Goal: Communication & Community: Ask a question

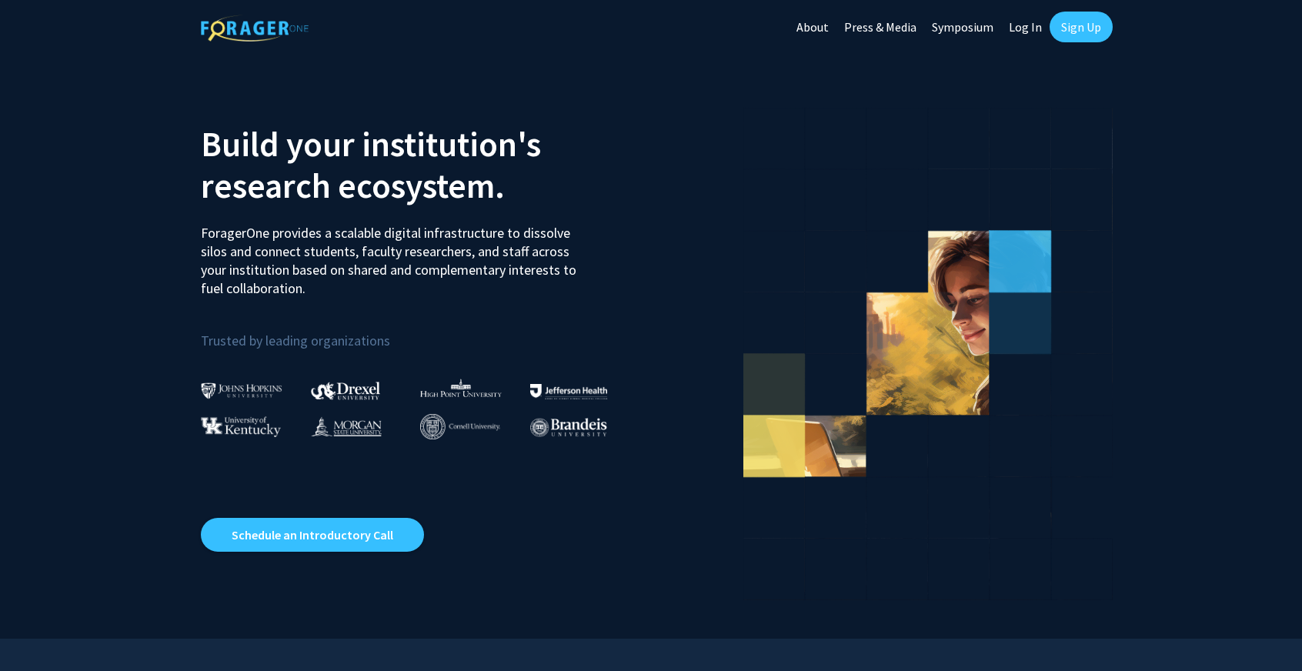
click at [1070, 24] on link "Sign Up" at bounding box center [1081, 27] width 63 height 31
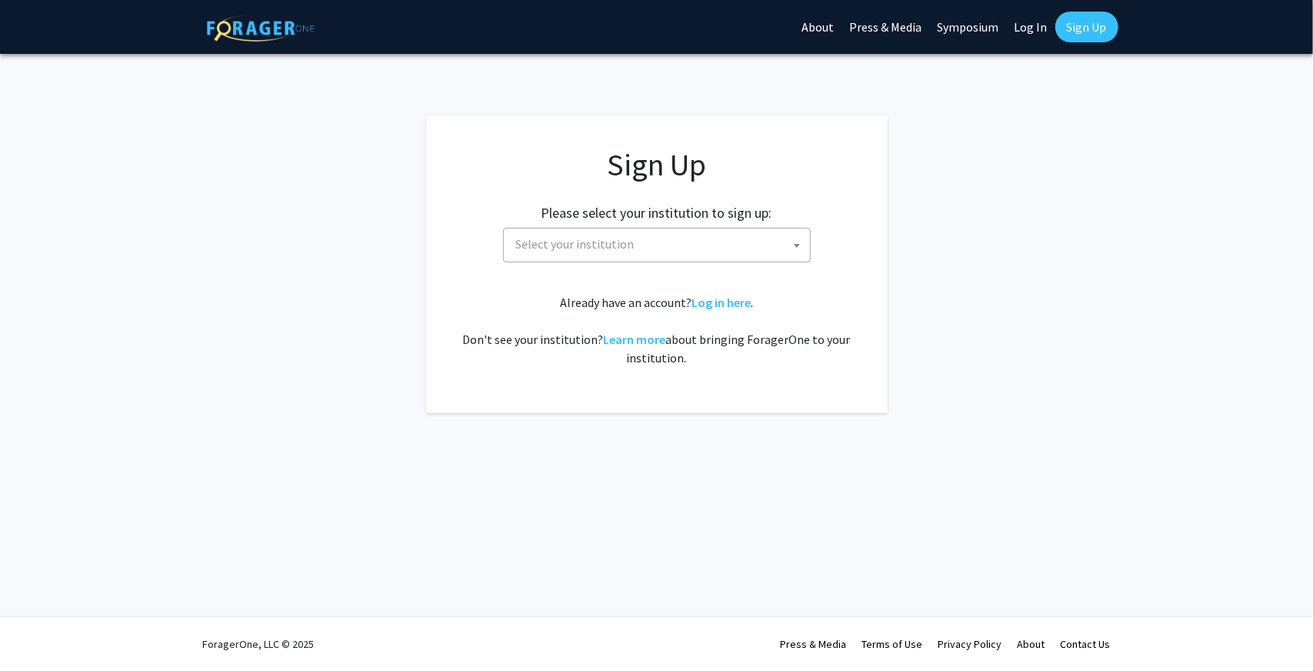
click at [689, 250] on span "Select your institution" at bounding box center [660, 245] width 300 height 32
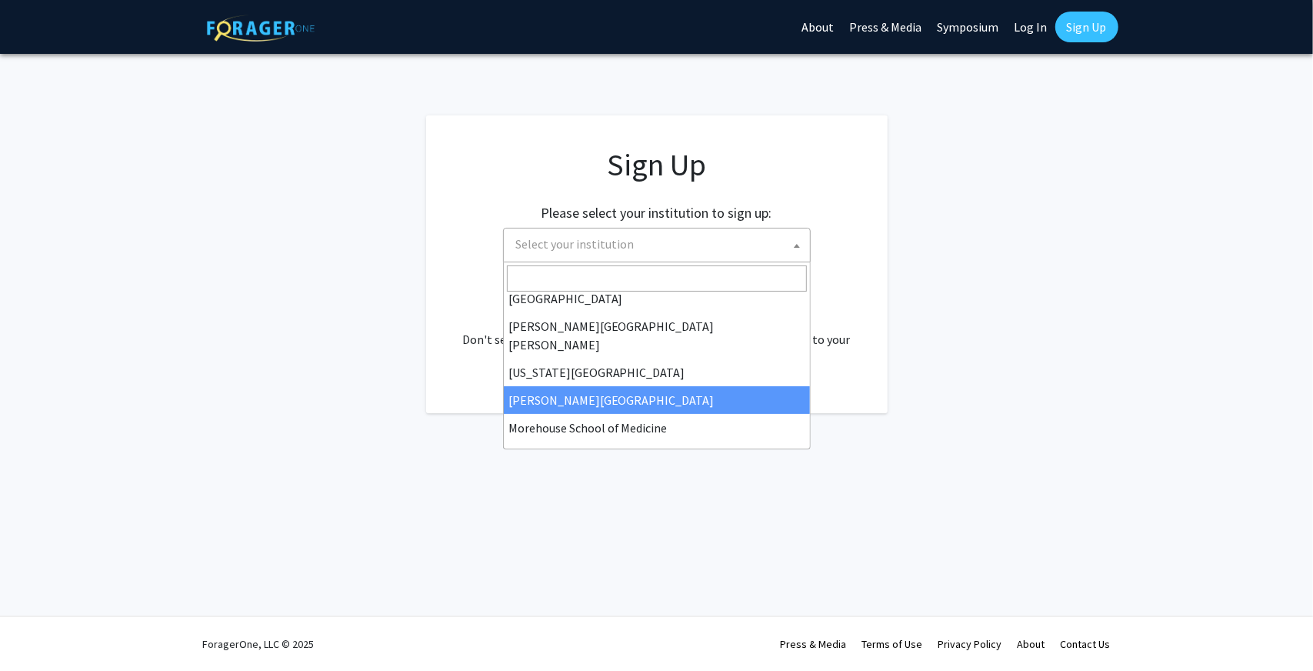
scroll to position [539, 0]
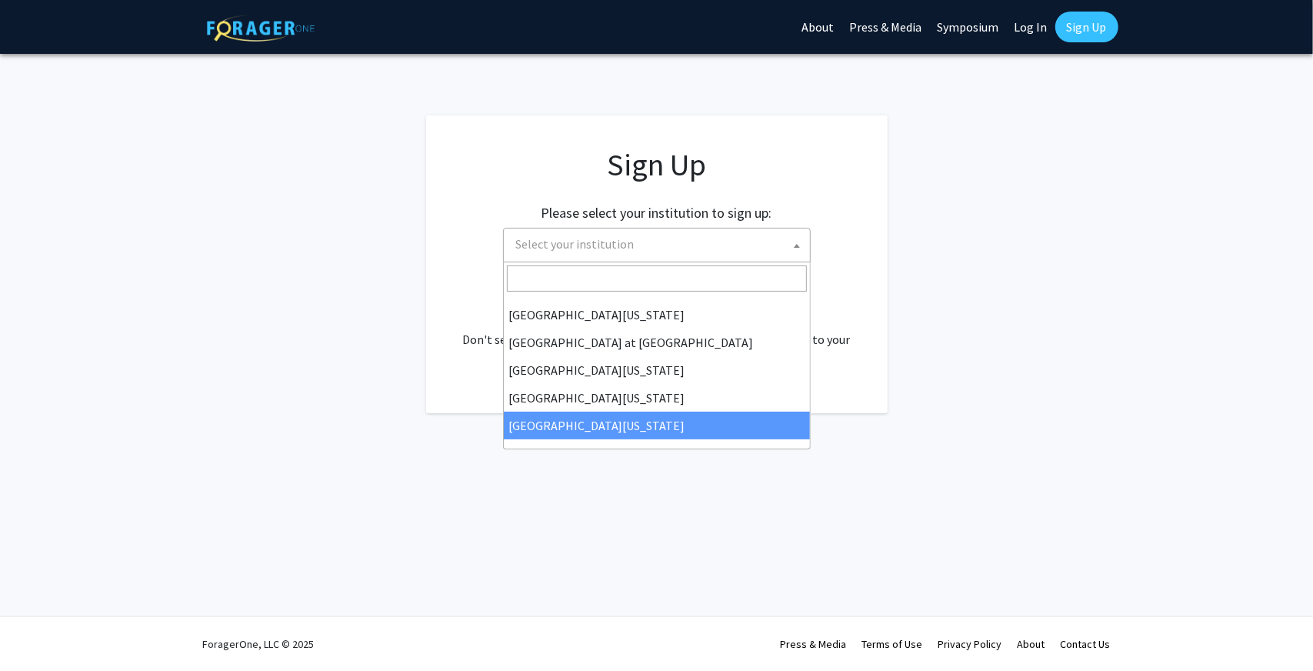
select select "33"
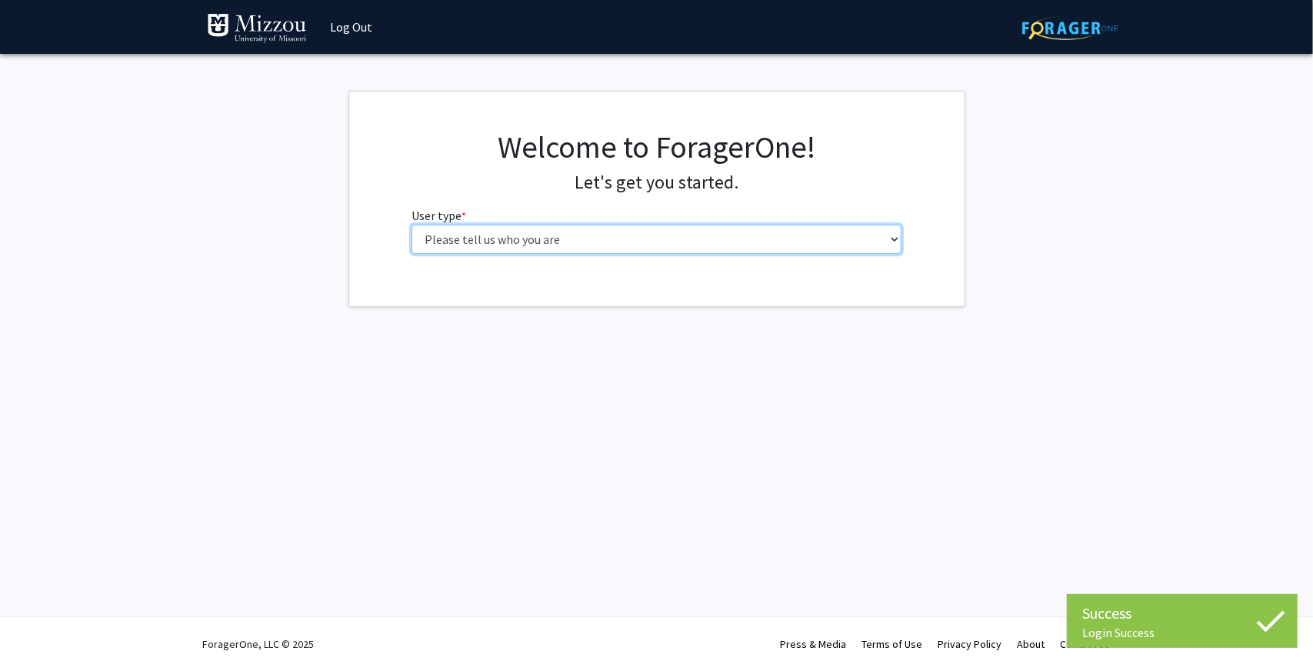
click at [616, 235] on select "Please tell us who you are Undergraduate Student Master's Student Doctoral Cand…" at bounding box center [657, 239] width 490 height 29
select select "1: undergrad"
click at [412, 225] on select "Please tell us who you are Undergraduate Student Master's Student Doctoral Cand…" at bounding box center [657, 239] width 490 height 29
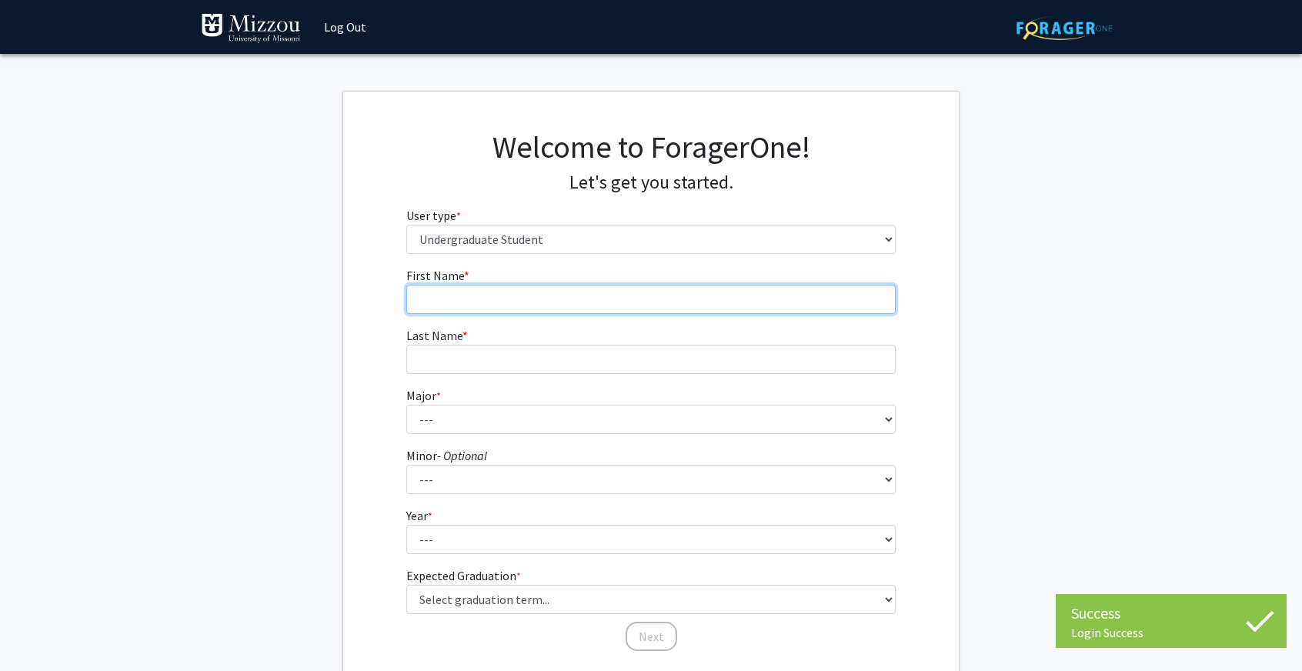
click at [564, 307] on input "First Name * required" at bounding box center [651, 299] width 490 height 29
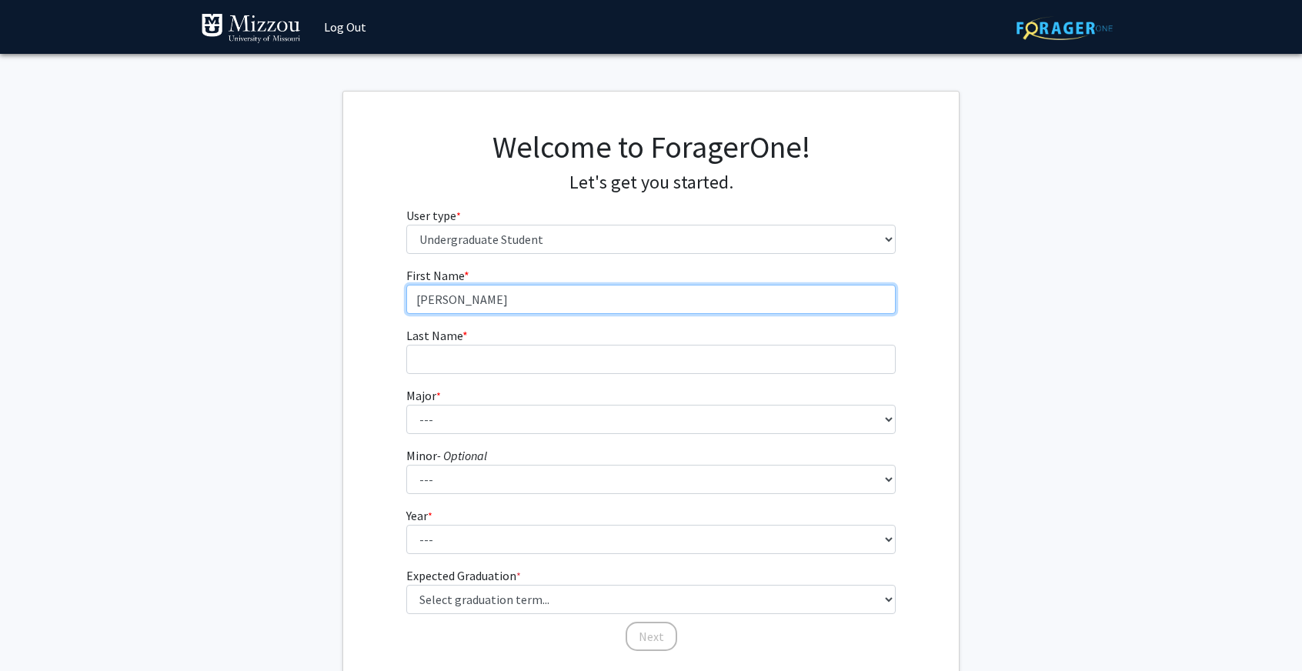
type input "[PERSON_NAME]"
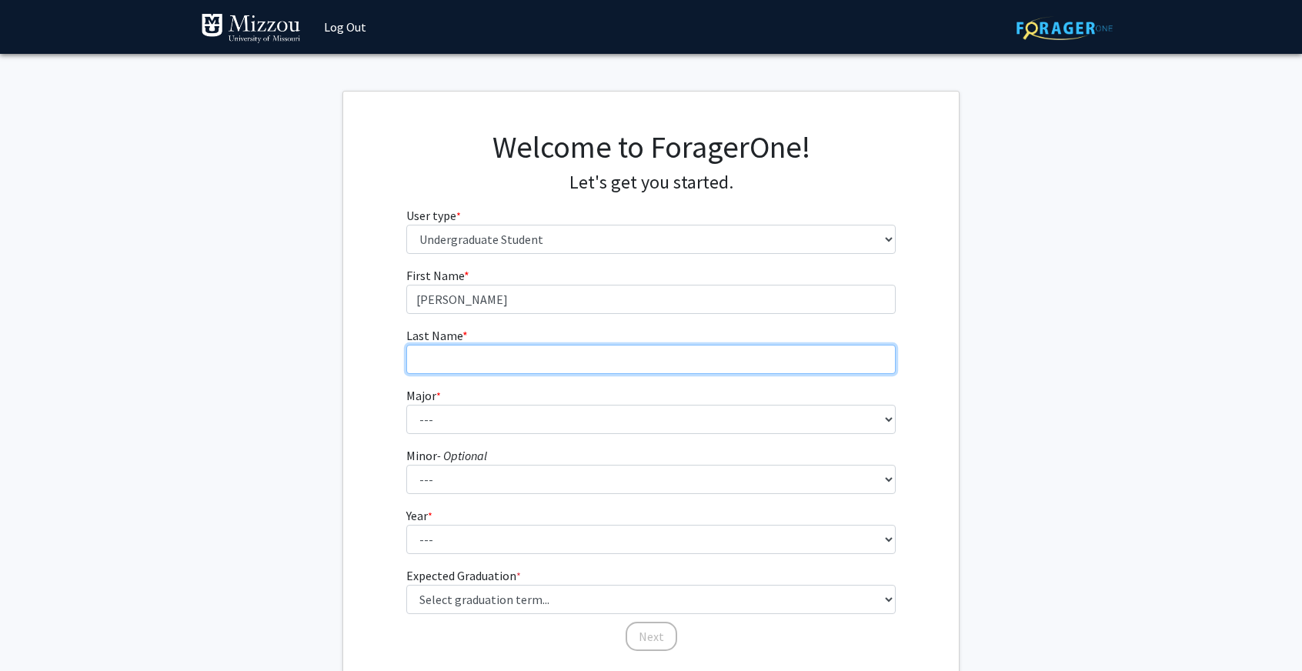
click at [573, 347] on input "Last Name * required" at bounding box center [651, 359] width 490 height 29
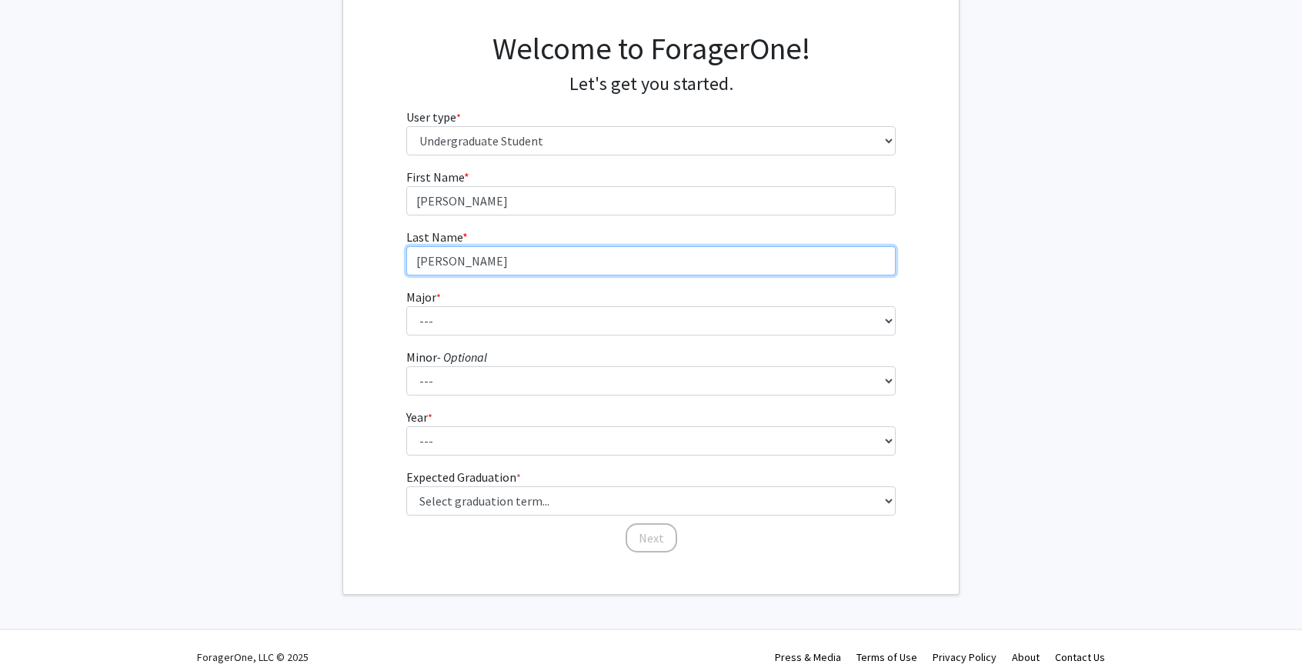
scroll to position [100, 0]
type input "[PERSON_NAME]"
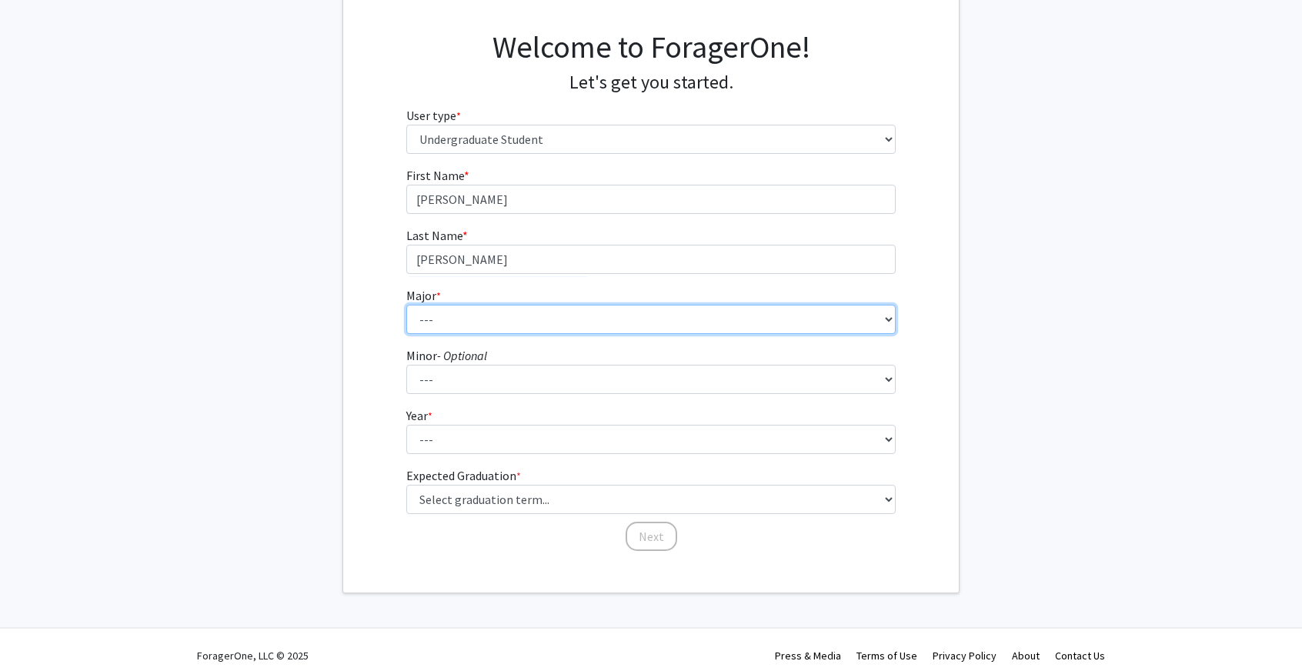
click at [573, 315] on select "--- Agribusiness Management Agricultural Education Agricultural Education: Comm…" at bounding box center [651, 319] width 490 height 29
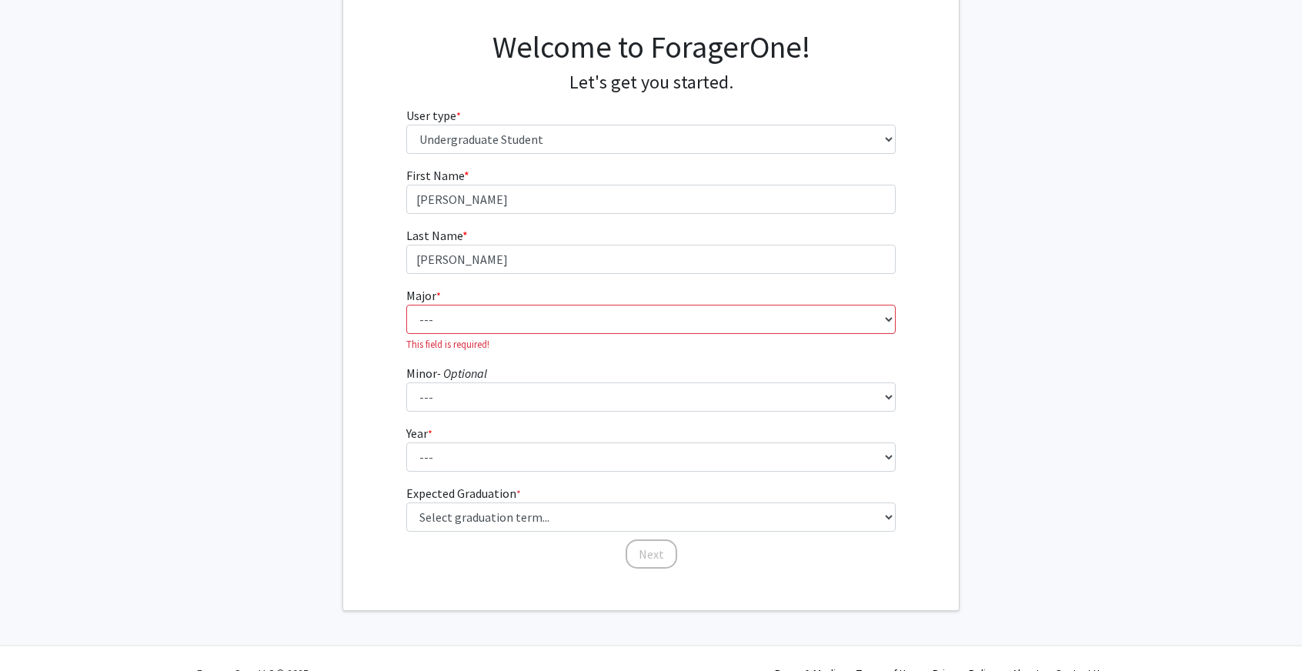
click at [305, 284] on fg-get-started "Welcome to ForagerOne! Let's get you started. User type * required Please tell …" at bounding box center [651, 301] width 1302 height 620
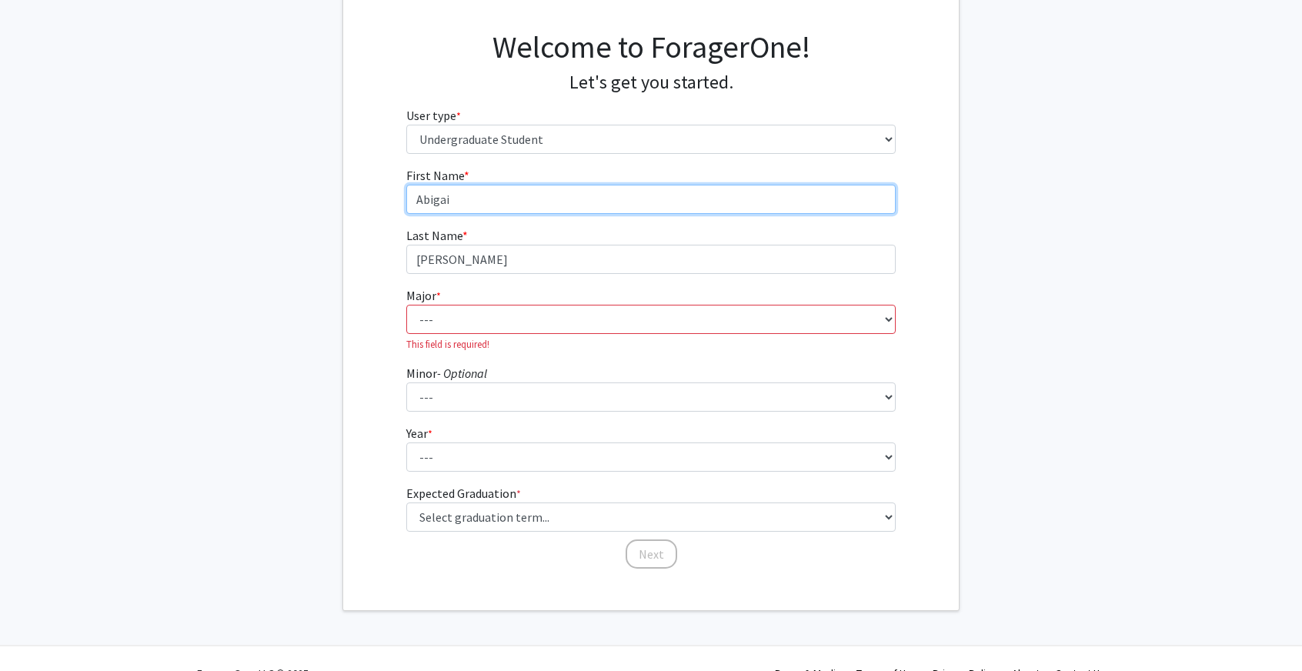
click at [593, 200] on input "Abigai" at bounding box center [651, 199] width 490 height 29
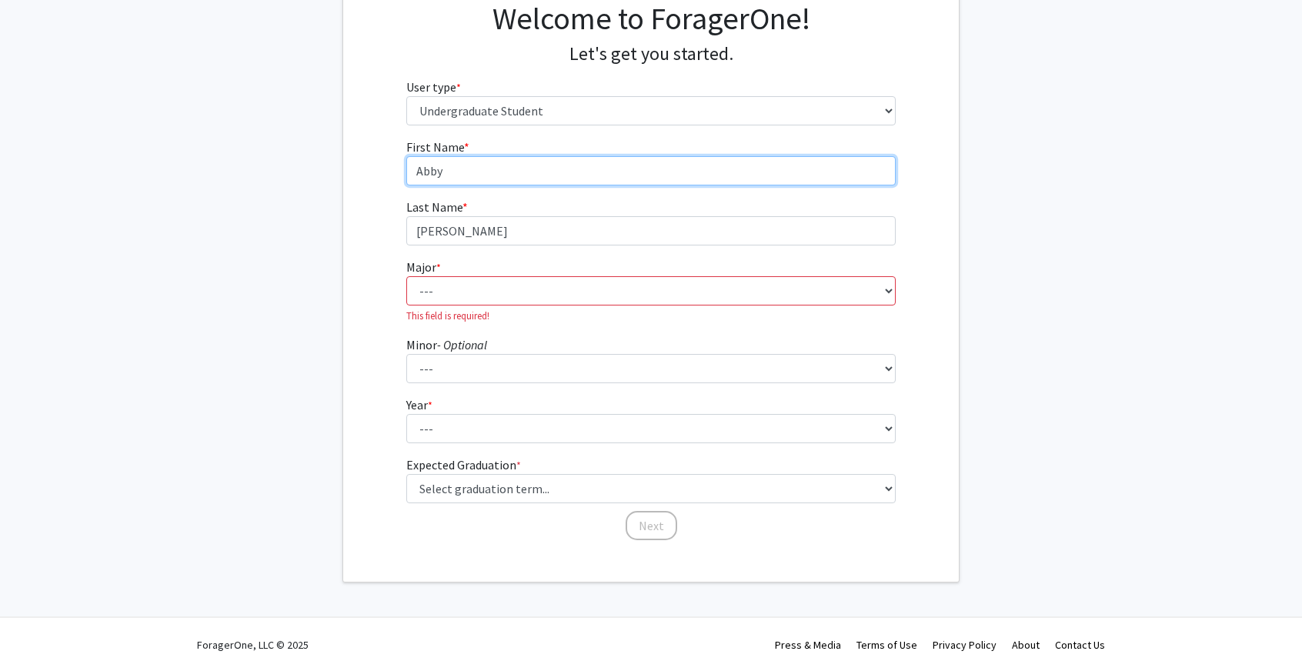
type input "Abby"
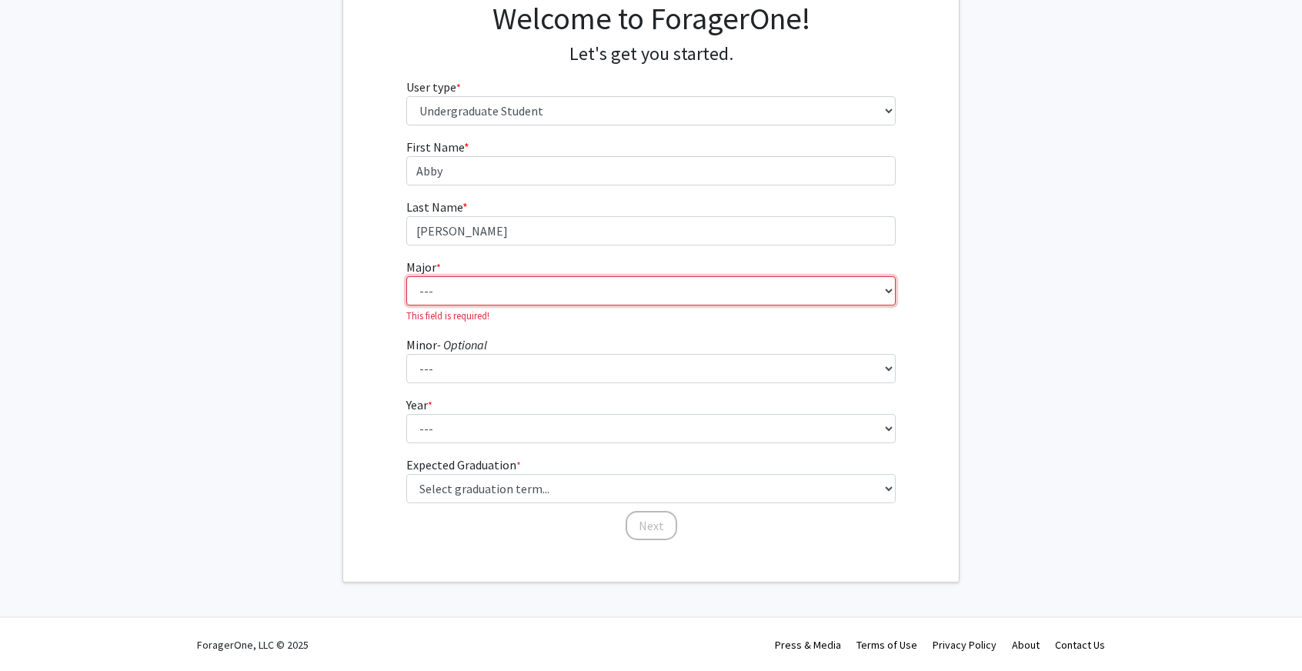
click at [589, 289] on select "--- Agribusiness Management Agricultural Education Agricultural Education: Comm…" at bounding box center [651, 290] width 490 height 29
click at [589, 295] on select "--- Agribusiness Management Agricultural Education Agricultural Education: Comm…" at bounding box center [651, 290] width 490 height 29
drag, startPoint x: 699, startPoint y: 307, endPoint x: 659, endPoint y: 290, distance: 44.2
click at [659, 290] on fg-select "Major * required --- Agribusiness Management Agricultural Education Agricultura…" at bounding box center [651, 290] width 490 height 65
click at [659, 290] on select "--- Agribusiness Management Agricultural Education Agricultural Education: Comm…" at bounding box center [651, 290] width 490 height 29
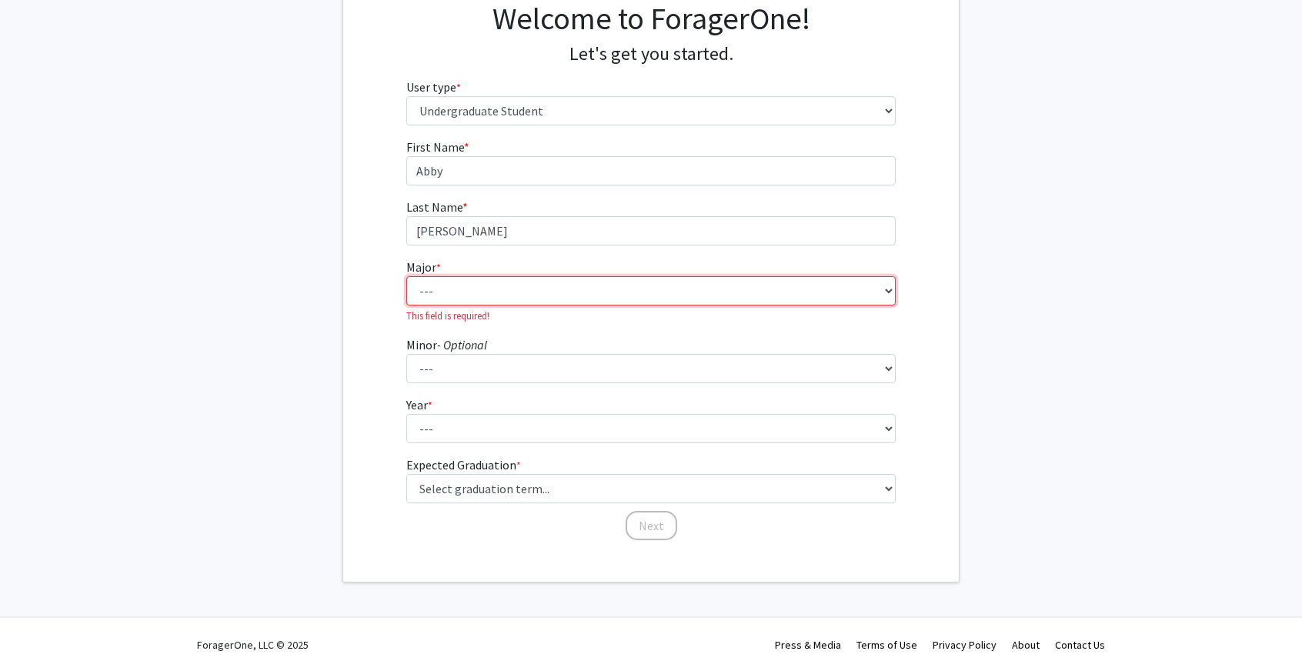
select select "109: 2602"
click at [406, 293] on select "--- Agribusiness Management Agricultural Education Agricultural Education: Comm…" at bounding box center [651, 290] width 490 height 29
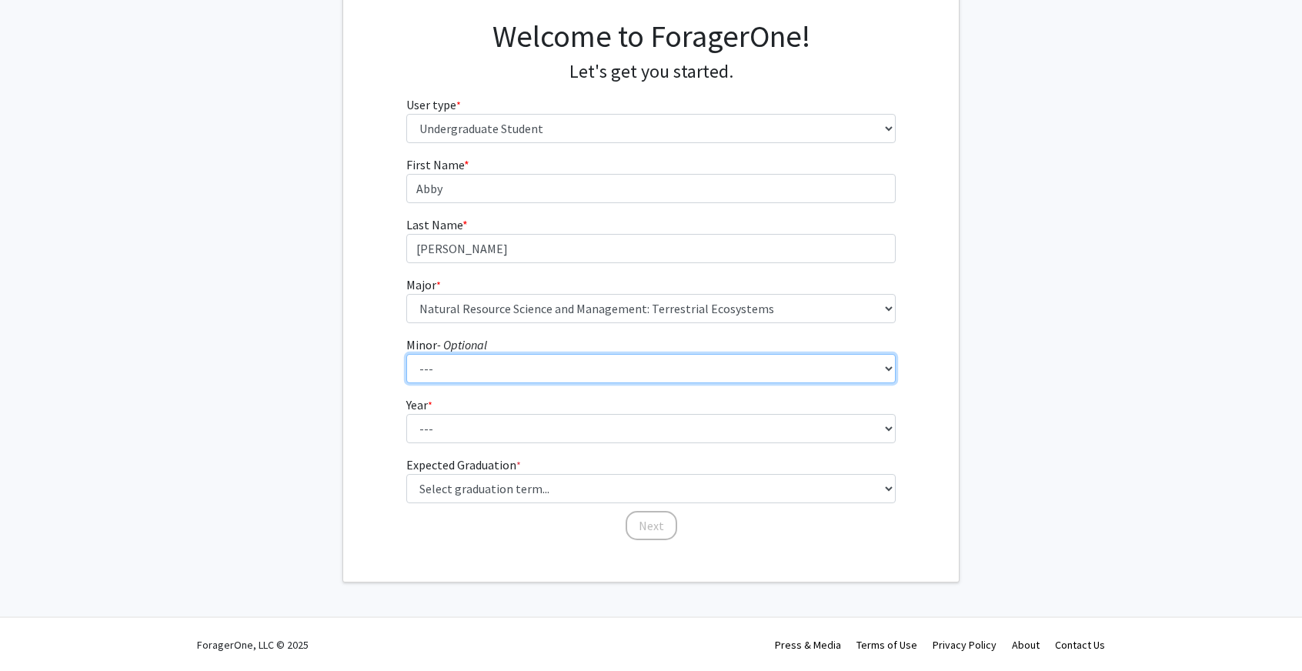
click at [537, 358] on select "--- Accountancy Aerospace Engineering Aerospace Studies Agribusiness Management…" at bounding box center [651, 368] width 490 height 29
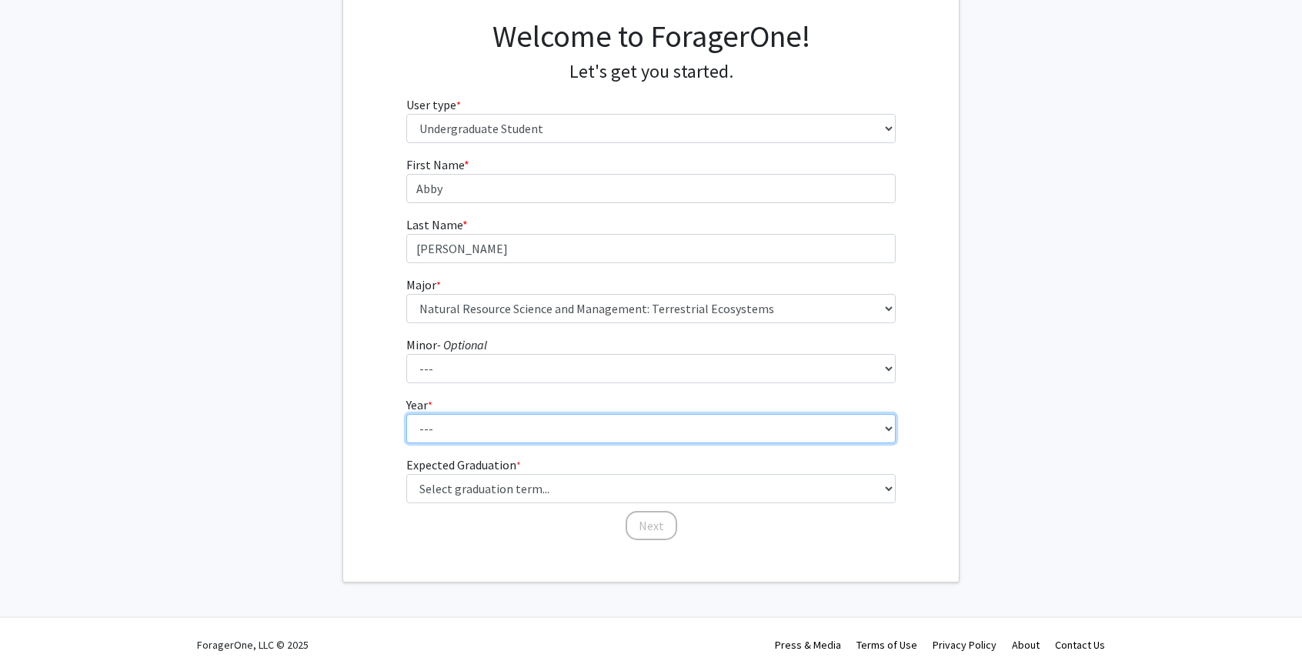
click at [518, 419] on select "--- First-year Sophomore Junior Senior Postbaccalaureate Certificate" at bounding box center [651, 428] width 490 height 29
select select "3: junior"
click at [406, 414] on select "--- First-year Sophomore Junior Senior Postbaccalaureate Certificate" at bounding box center [651, 428] width 490 height 29
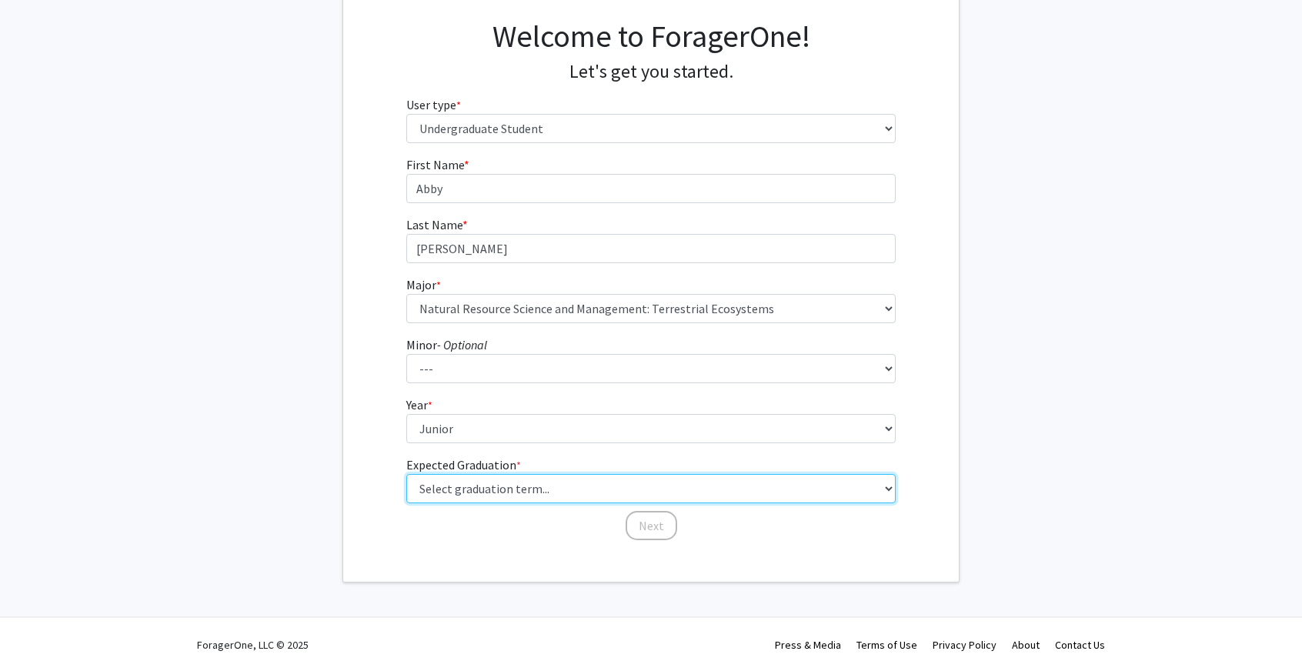
click at [512, 477] on select "Select graduation term... Spring 2025 Summer 2025 Fall 2025 Winter 2025 Spring …" at bounding box center [651, 488] width 490 height 29
select select "17: spring_2029"
click at [406, 474] on select "Select graduation term... Spring 2025 Summer 2025 Fall 2025 Winter 2025 Spring …" at bounding box center [651, 488] width 490 height 29
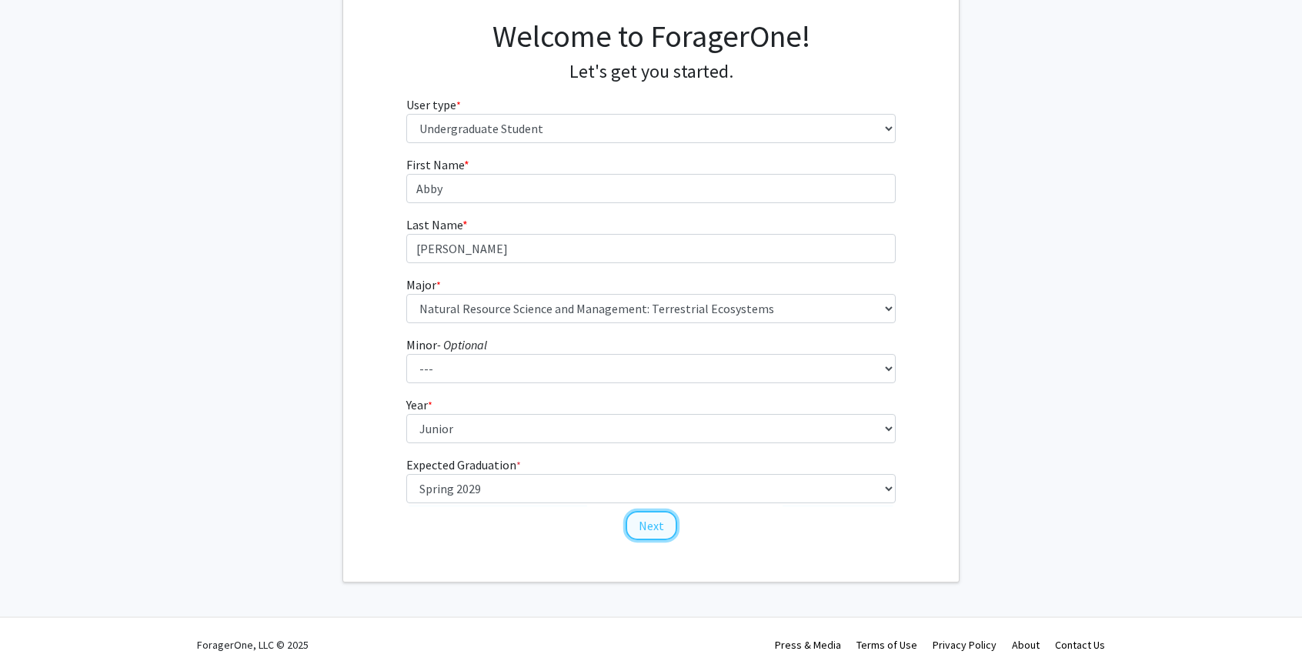
click at [652, 521] on button "Next" at bounding box center [652, 525] width 52 height 29
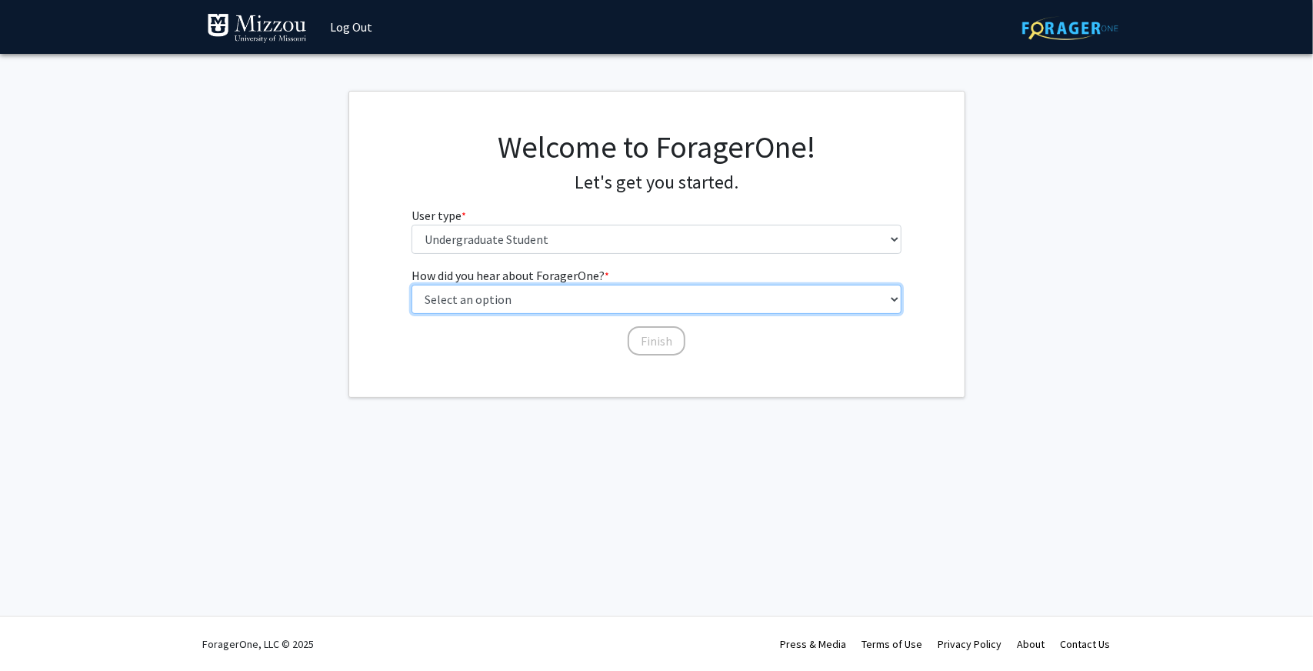
click at [588, 304] on select "Select an option Peer/student recommendation Faculty/staff recommendation Unive…" at bounding box center [657, 299] width 490 height 29
select select "2: faculty_recommendation"
click at [412, 285] on select "Select an option Peer/student recommendation Faculty/staff recommendation Unive…" at bounding box center [657, 299] width 490 height 29
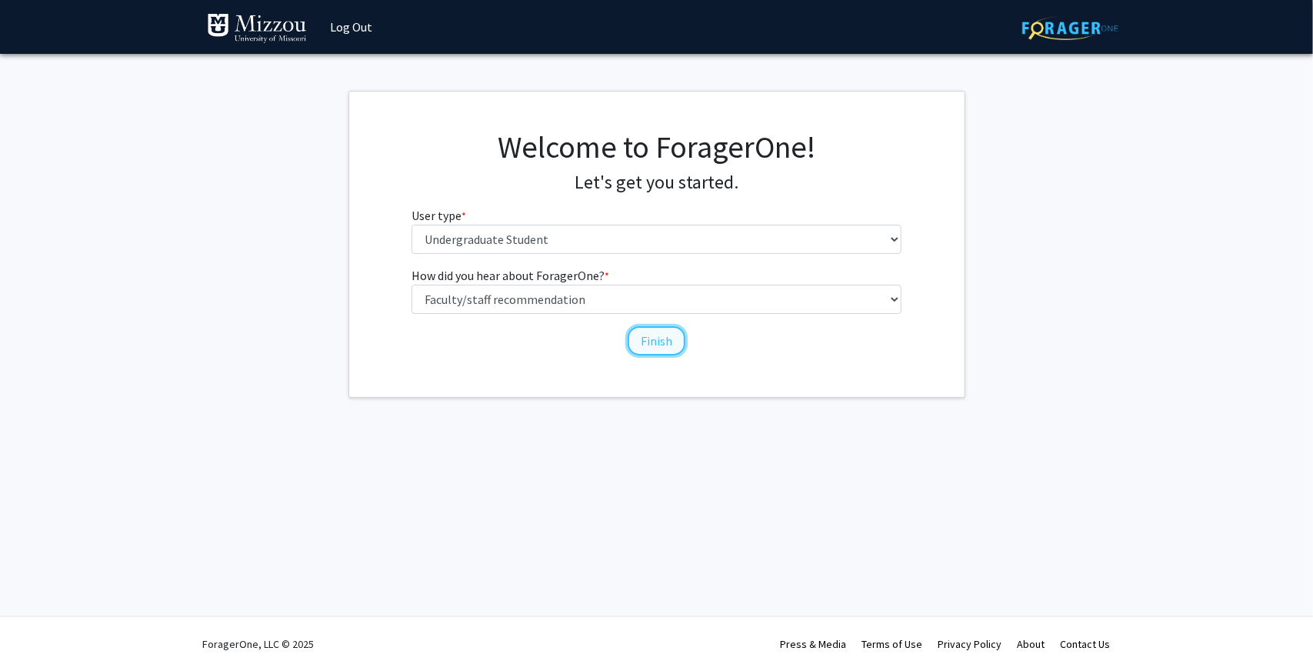
click at [636, 348] on button "Finish" at bounding box center [657, 340] width 58 height 29
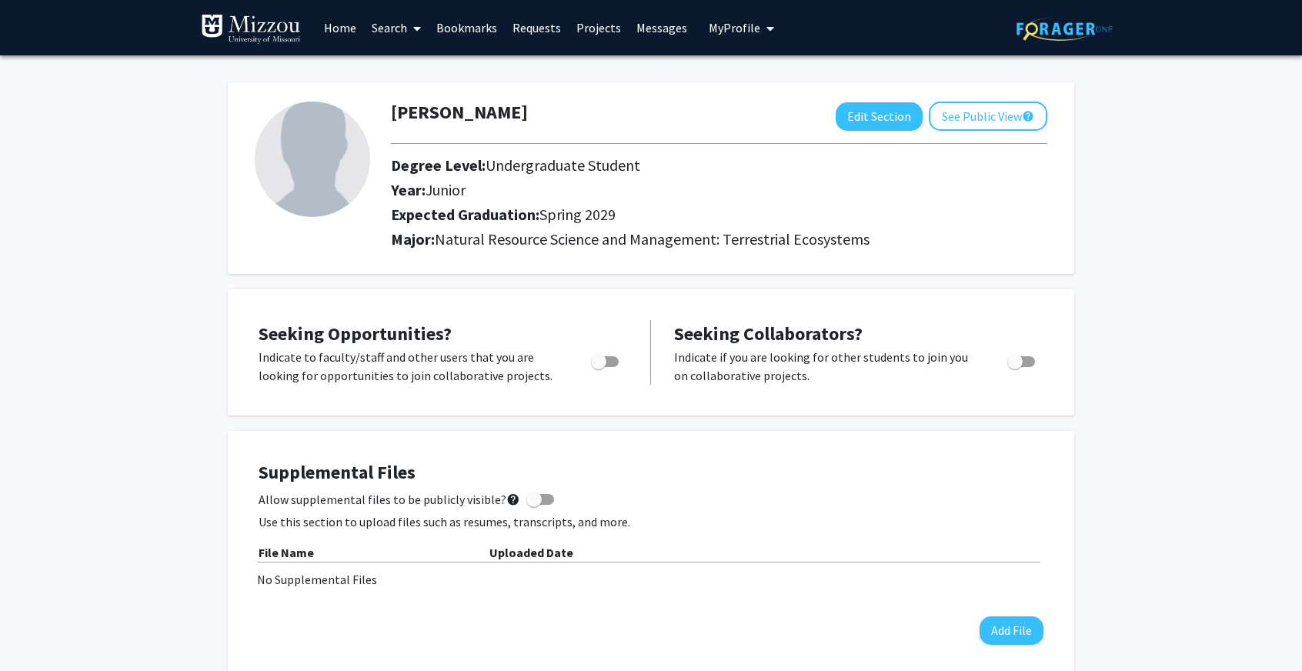
click at [406, 32] on link "Search" at bounding box center [396, 28] width 65 height 54
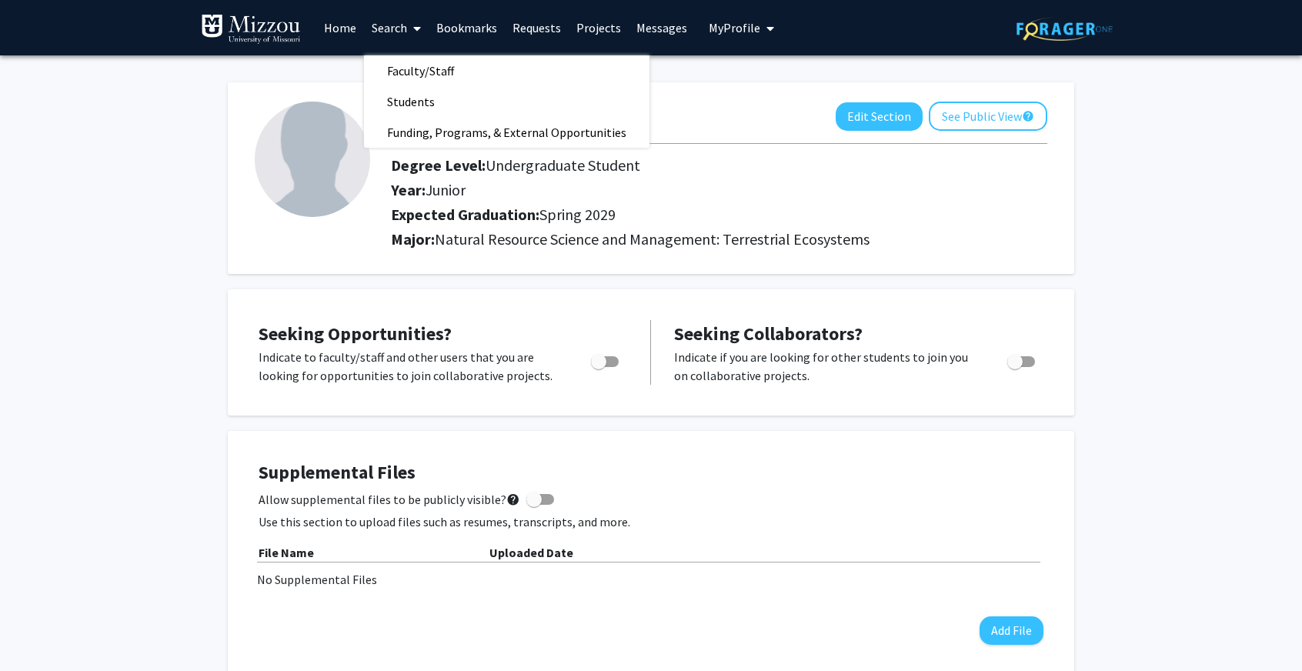
click at [339, 18] on link "Home" at bounding box center [340, 28] width 48 height 54
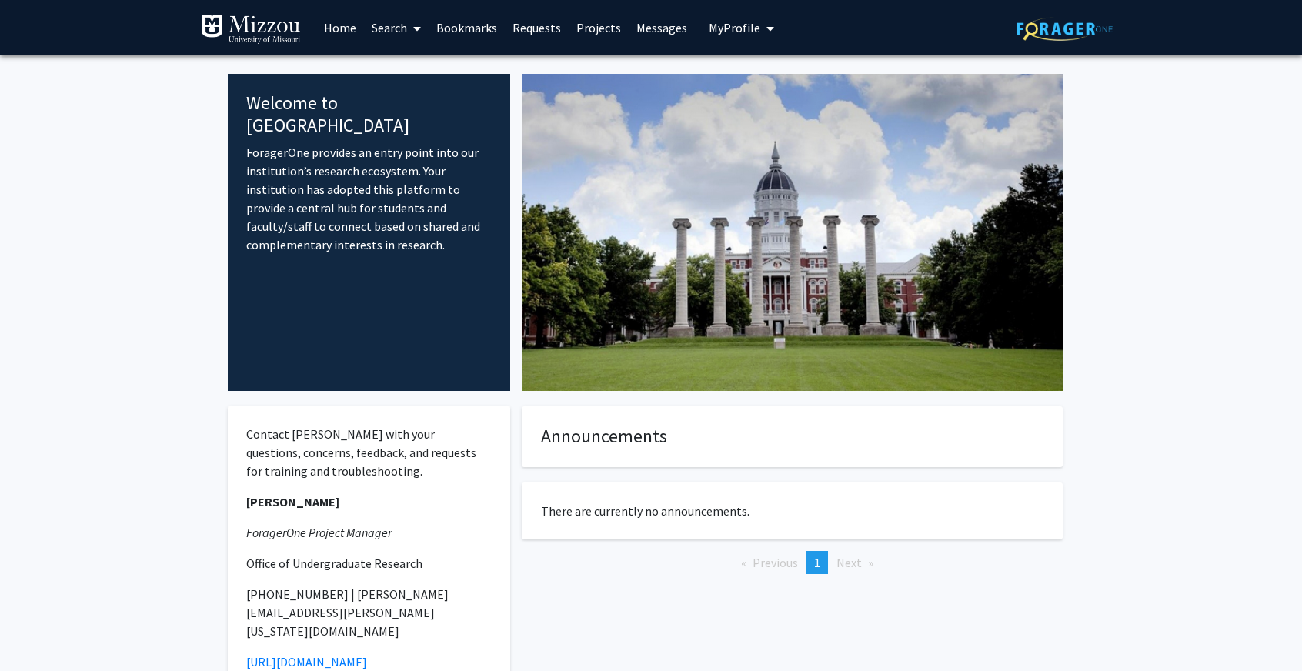
click at [401, 35] on link "Search" at bounding box center [396, 28] width 65 height 54
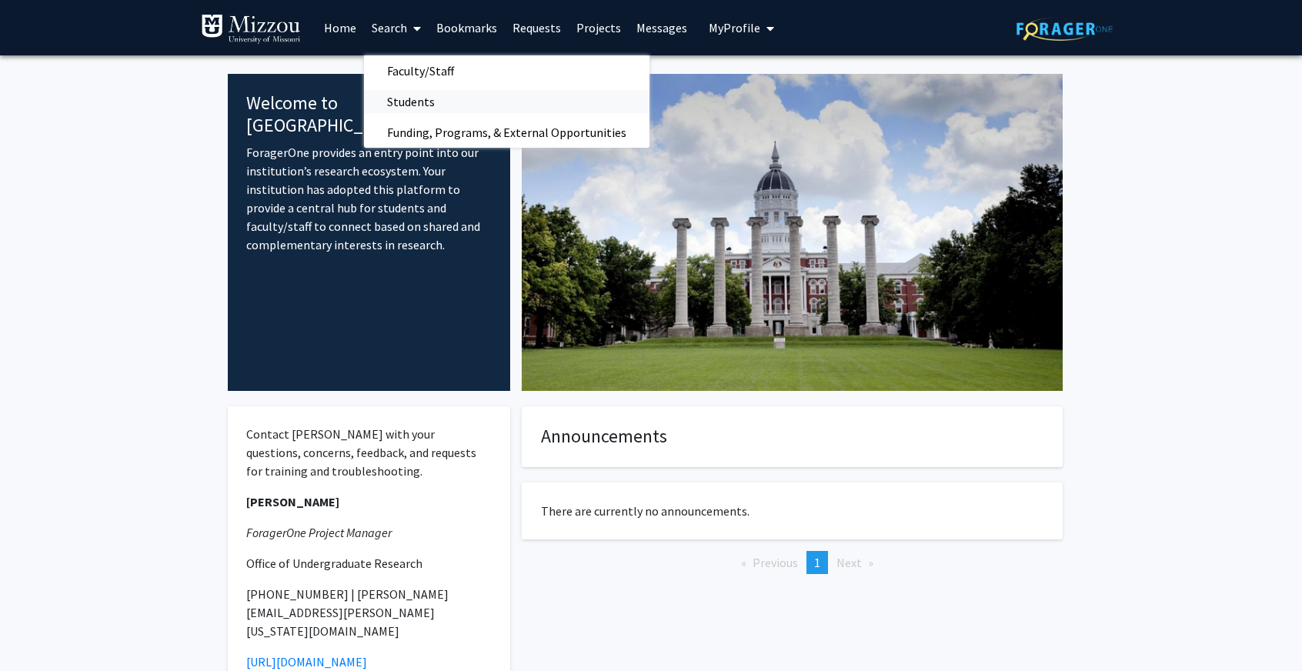
click at [419, 96] on span "Students" at bounding box center [411, 101] width 94 height 31
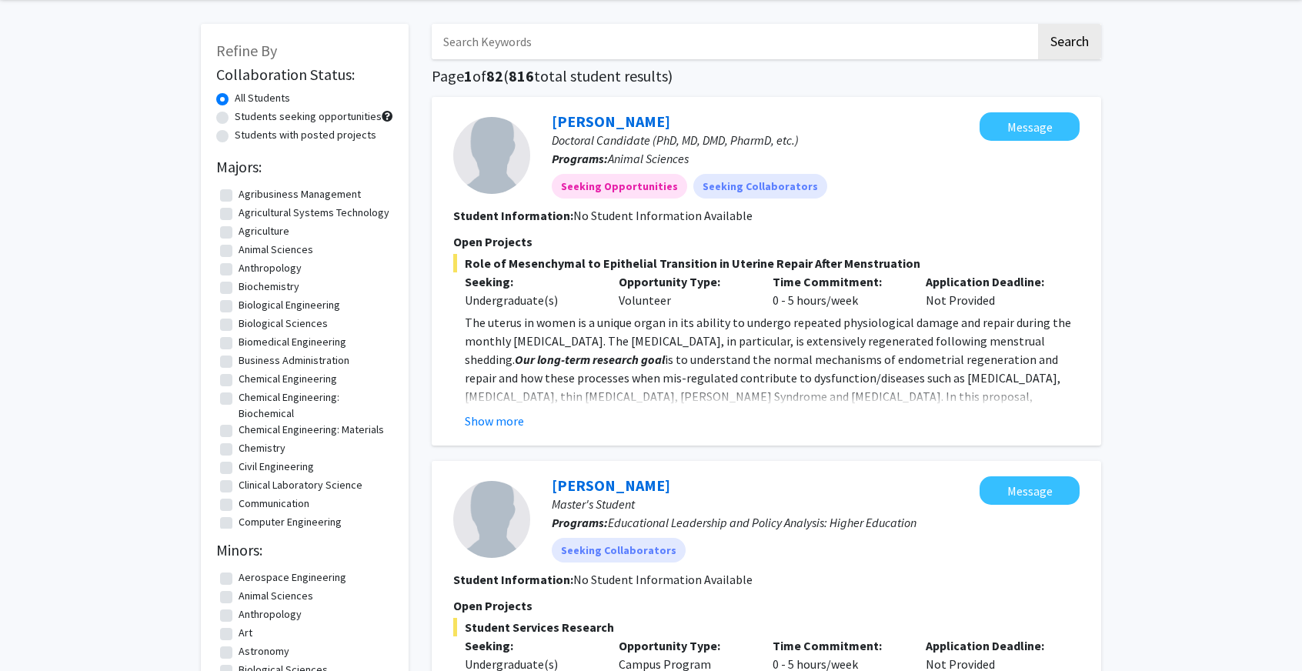
scroll to position [59, 0]
click at [239, 257] on label "Animal Sciences" at bounding box center [276, 249] width 75 height 16
click at [239, 251] on input "Animal Sciences" at bounding box center [244, 246] width 10 height 10
checkbox input "true"
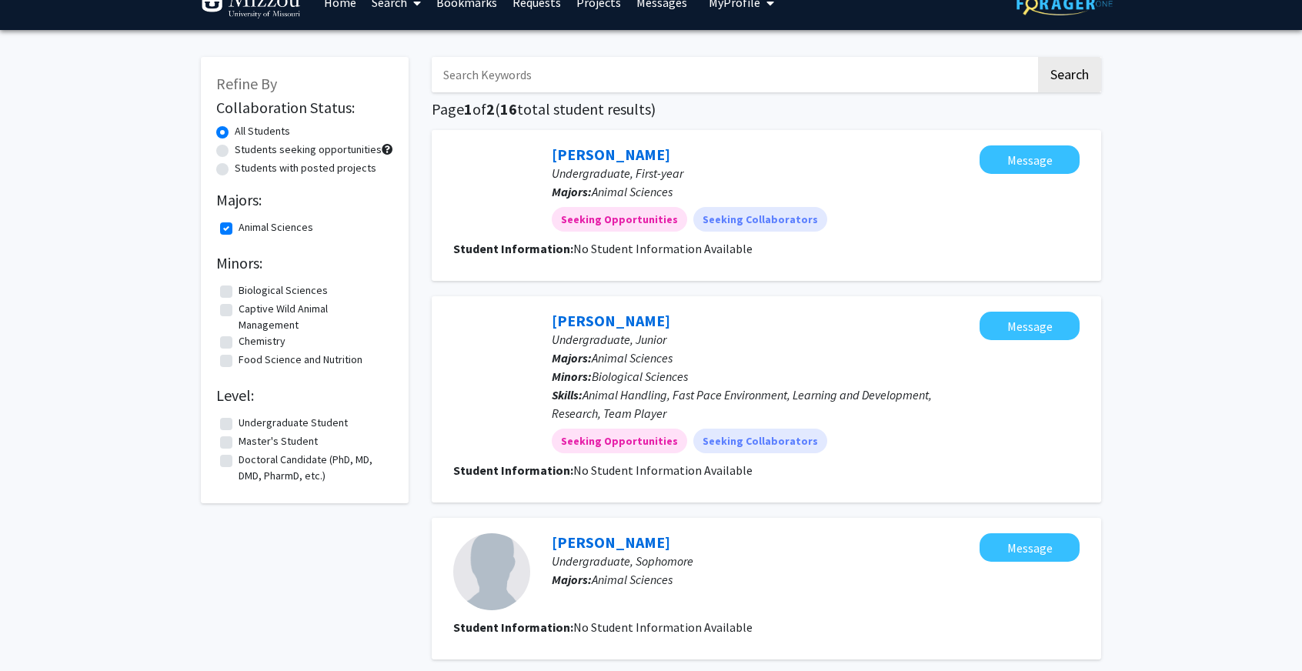
scroll to position [26, 0]
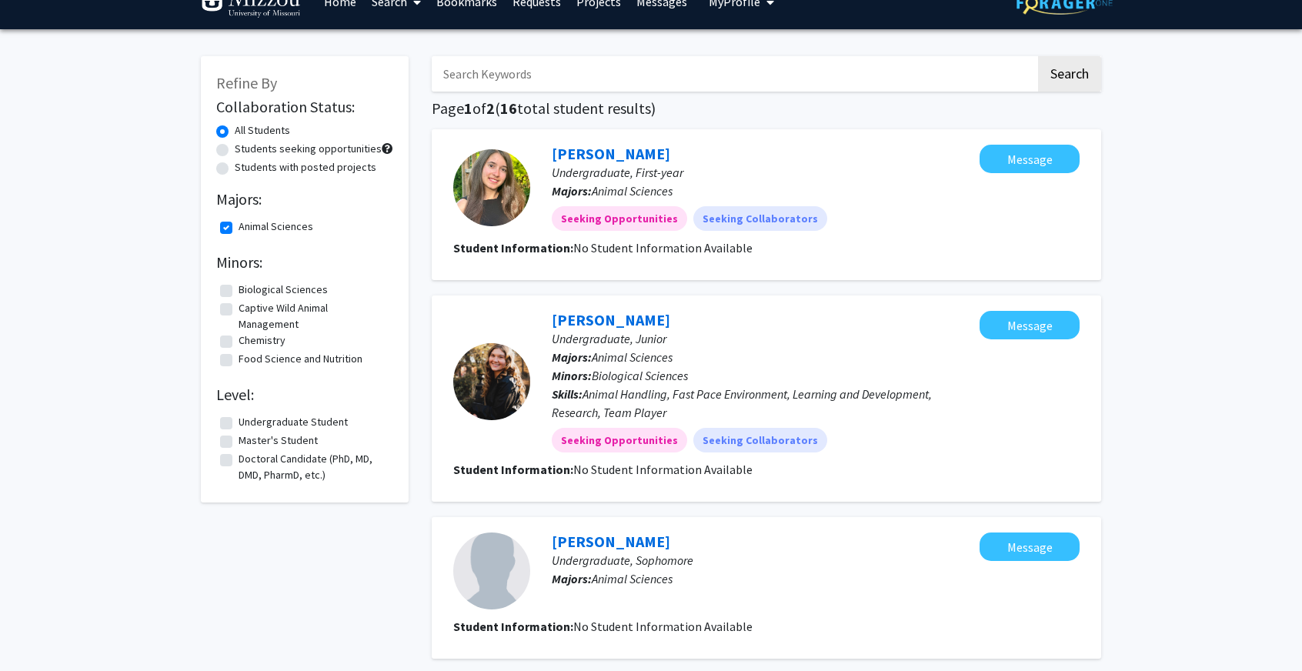
click at [239, 228] on label "Animal Sciences" at bounding box center [276, 227] width 75 height 16
click at [239, 228] on input "Animal Sciences" at bounding box center [244, 224] width 10 height 10
checkbox input "false"
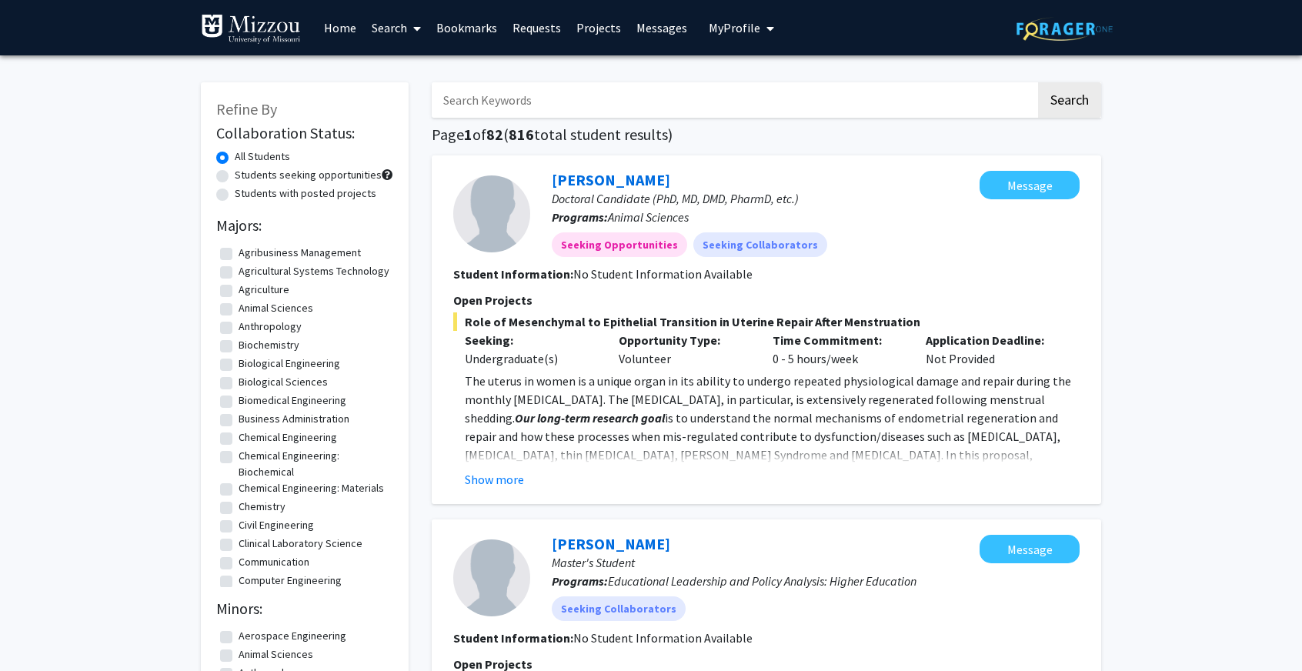
click at [397, 24] on link "Search" at bounding box center [396, 28] width 65 height 54
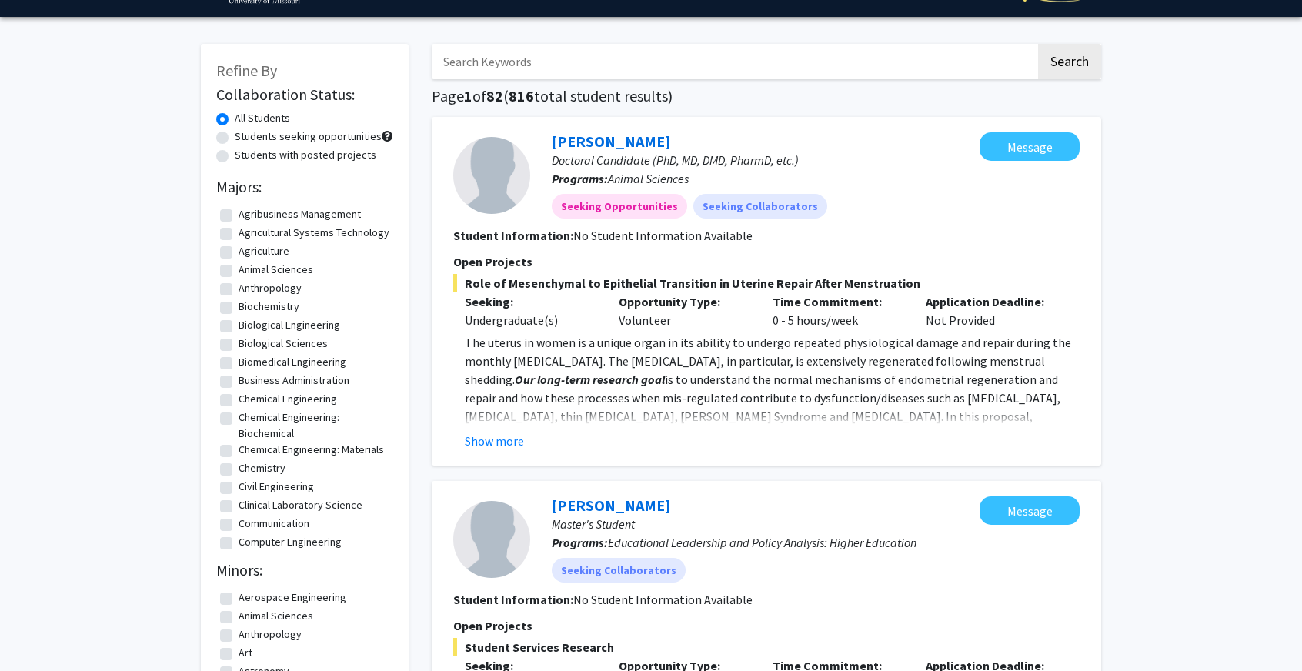
scroll to position [39, 0]
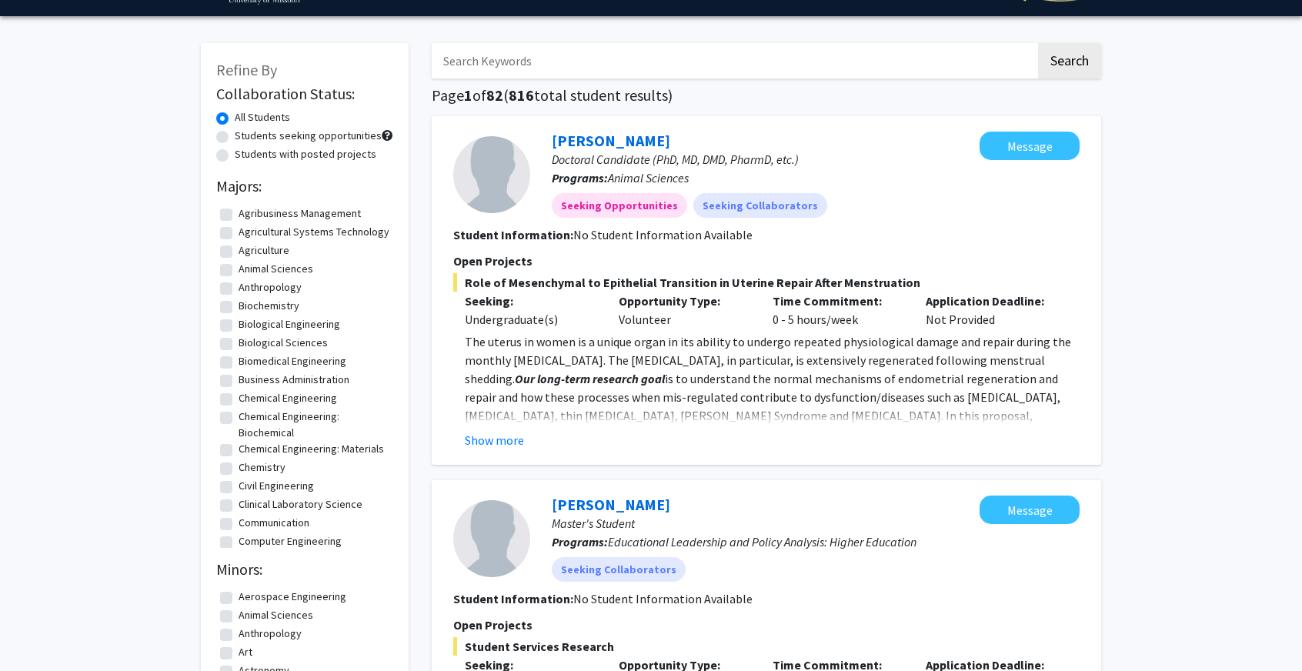
click at [318, 153] on label "Students with posted projects" at bounding box center [306, 154] width 142 height 16
click at [245, 153] on input "Students with posted projects" at bounding box center [240, 151] width 10 height 10
radio input "true"
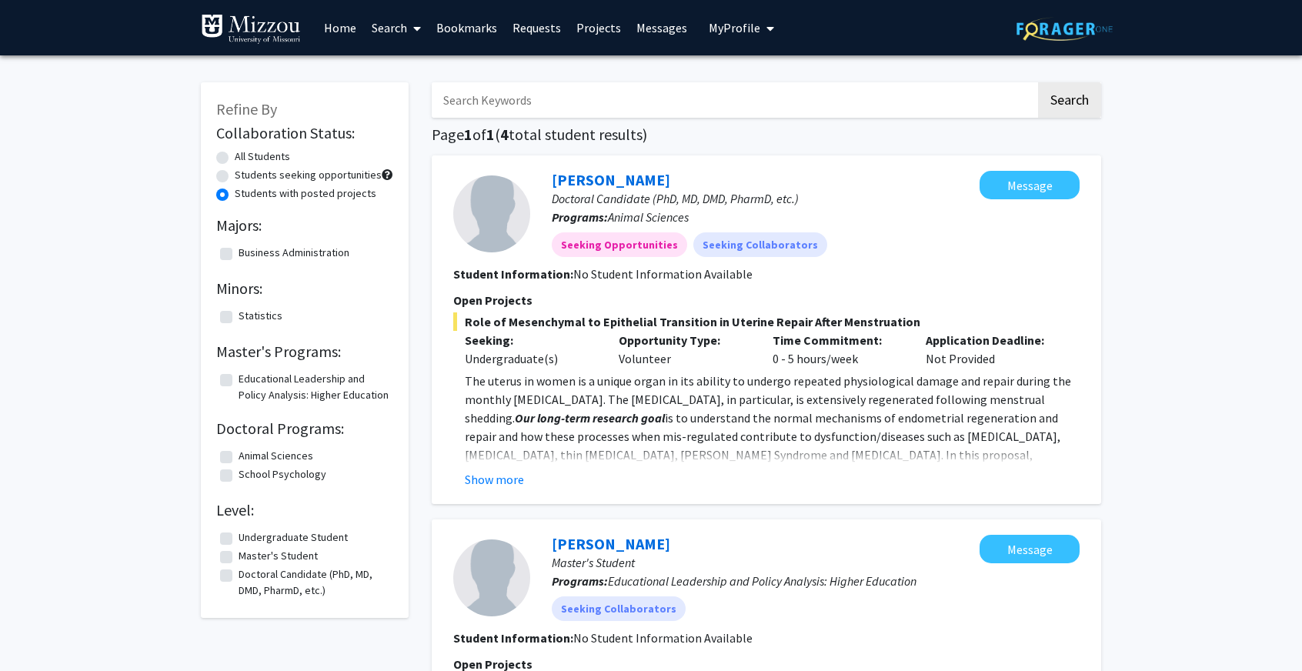
click at [399, 25] on link "Search" at bounding box center [396, 28] width 65 height 54
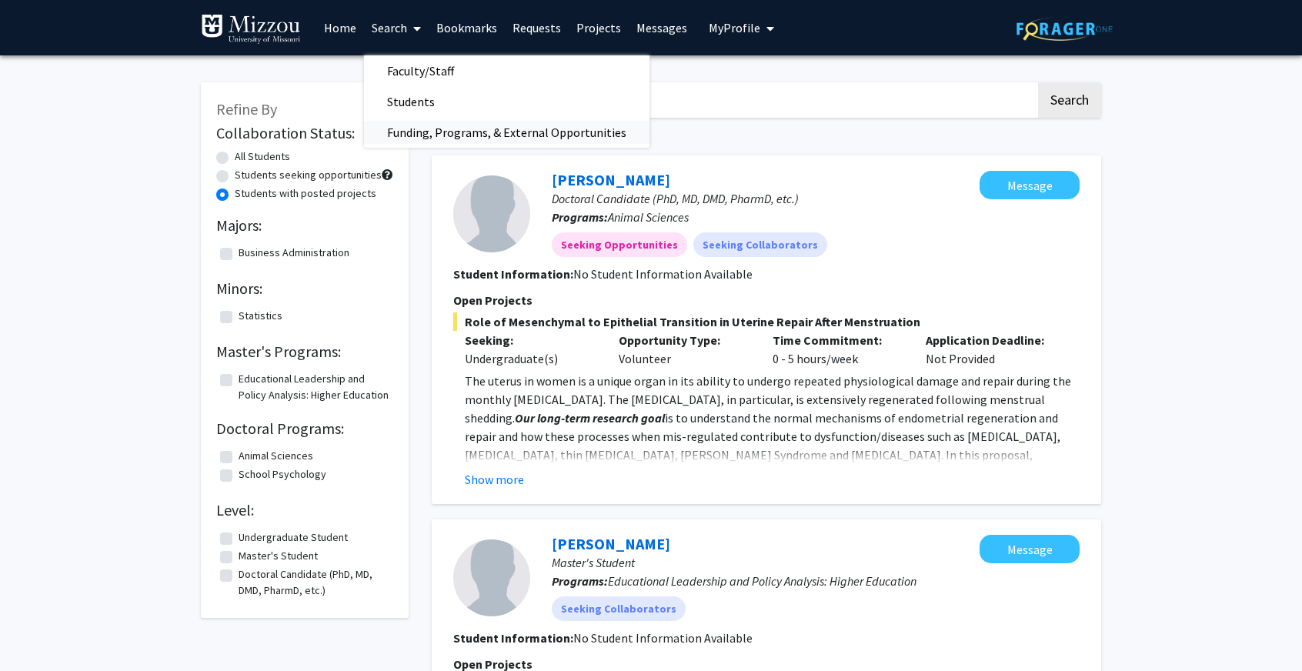
click at [415, 123] on span "Funding, Programs, & External Opportunities" at bounding box center [506, 132] width 285 height 31
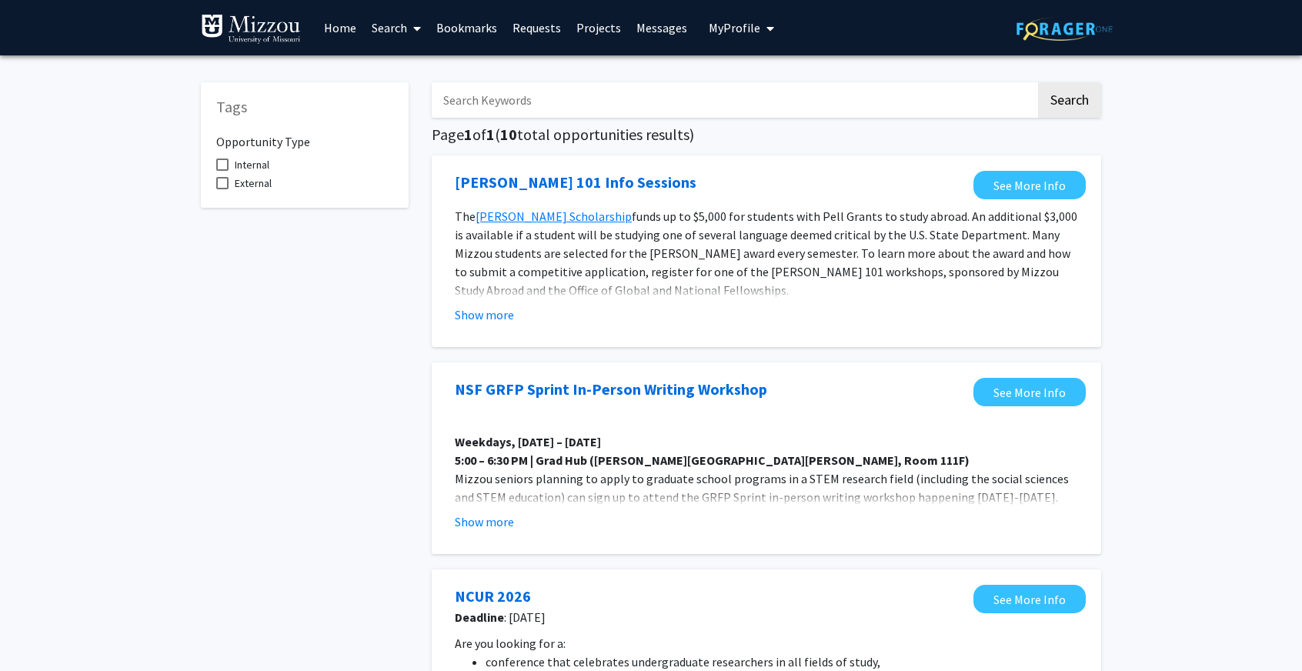
click at [600, 14] on link "Projects" at bounding box center [599, 28] width 60 height 54
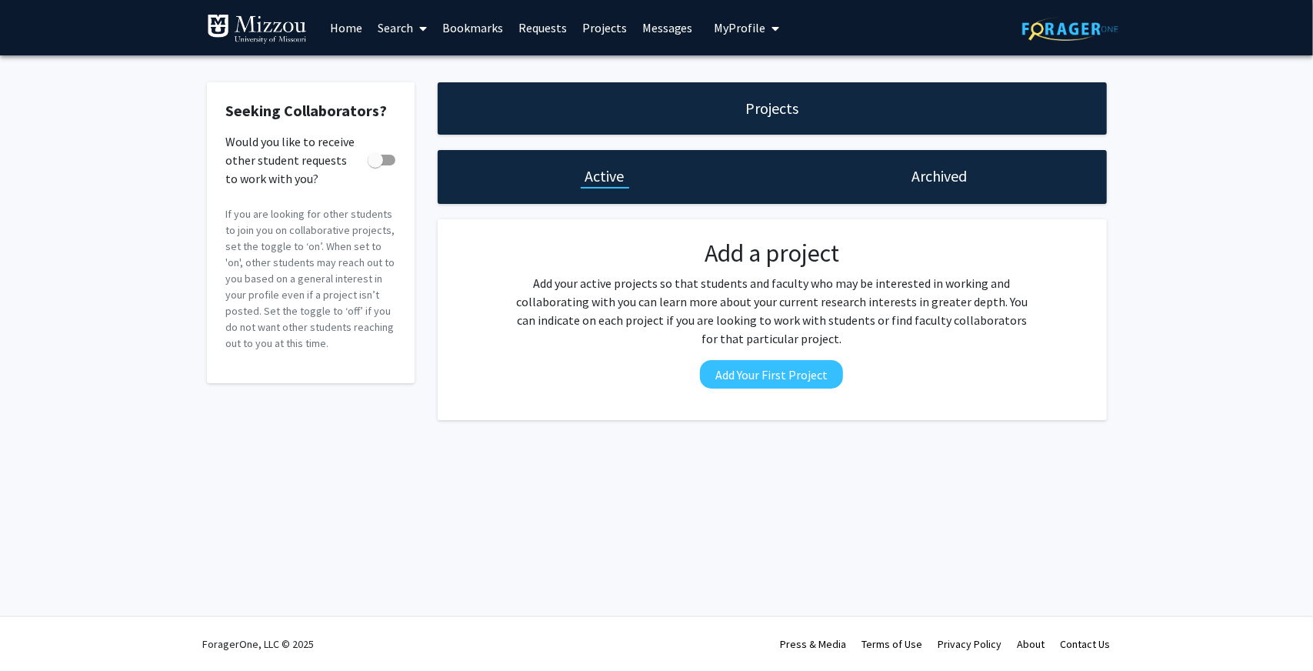
click at [335, 36] on link "Home" at bounding box center [346, 28] width 48 height 54
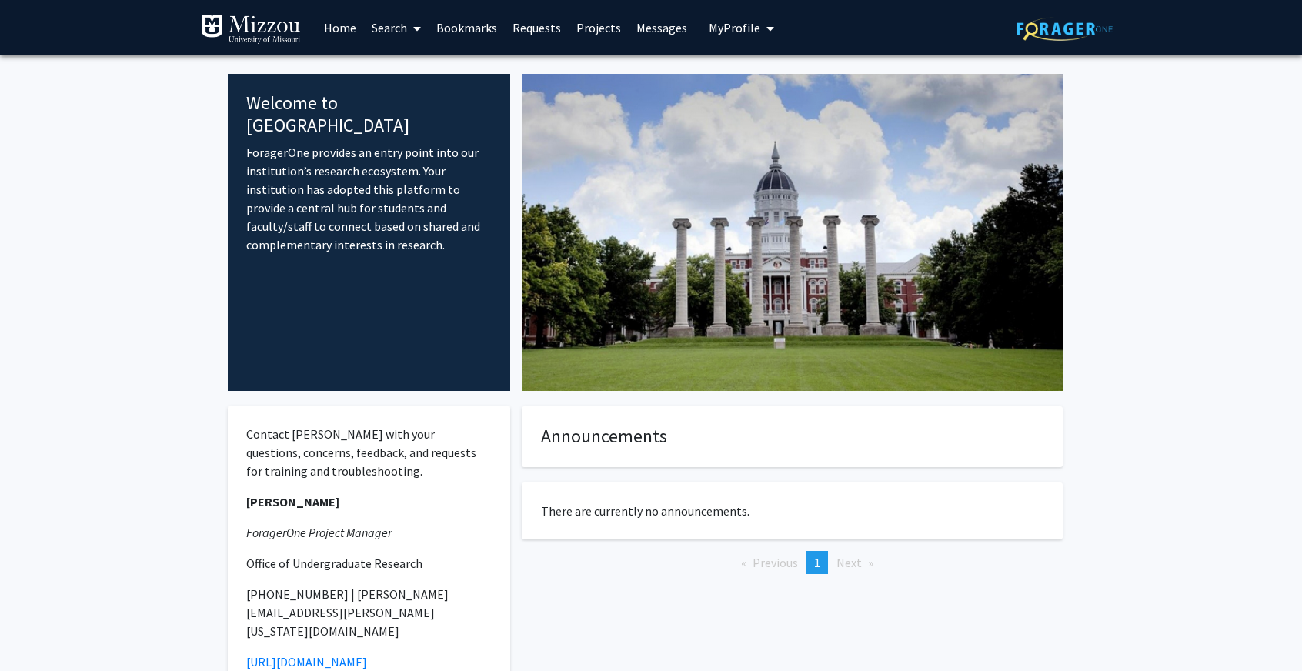
click at [398, 33] on link "Search" at bounding box center [396, 28] width 65 height 54
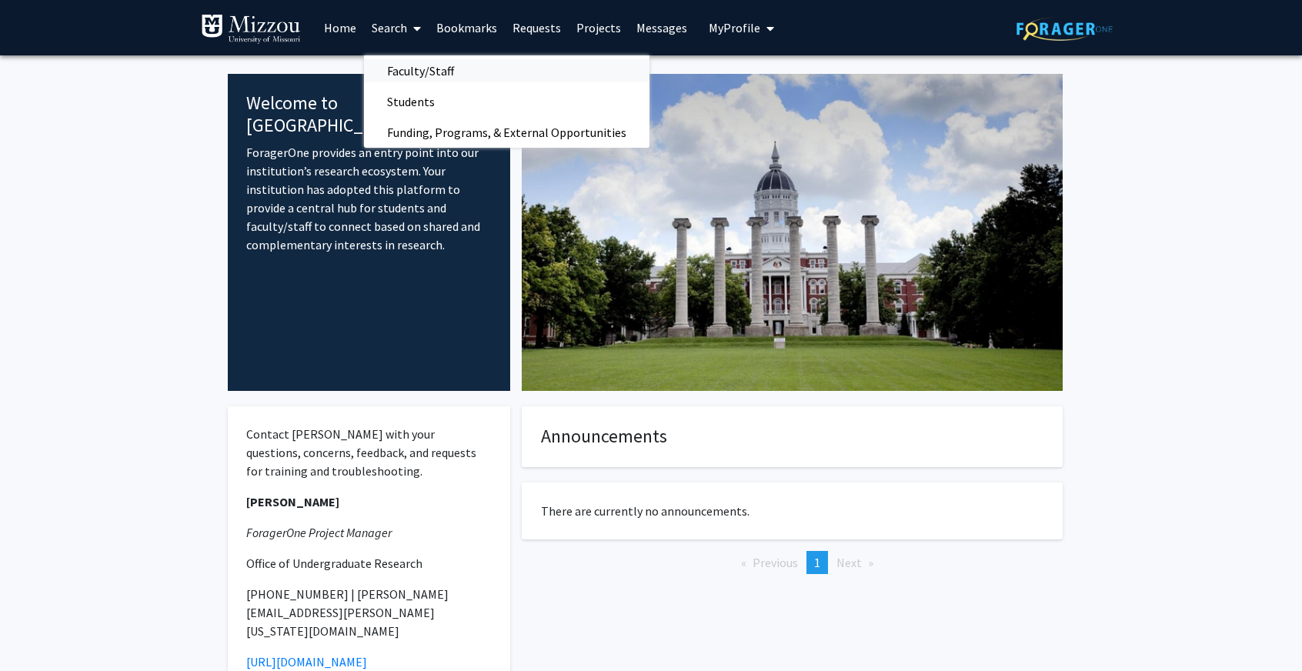
click at [443, 83] on span "Faculty/Staff" at bounding box center [420, 70] width 113 height 31
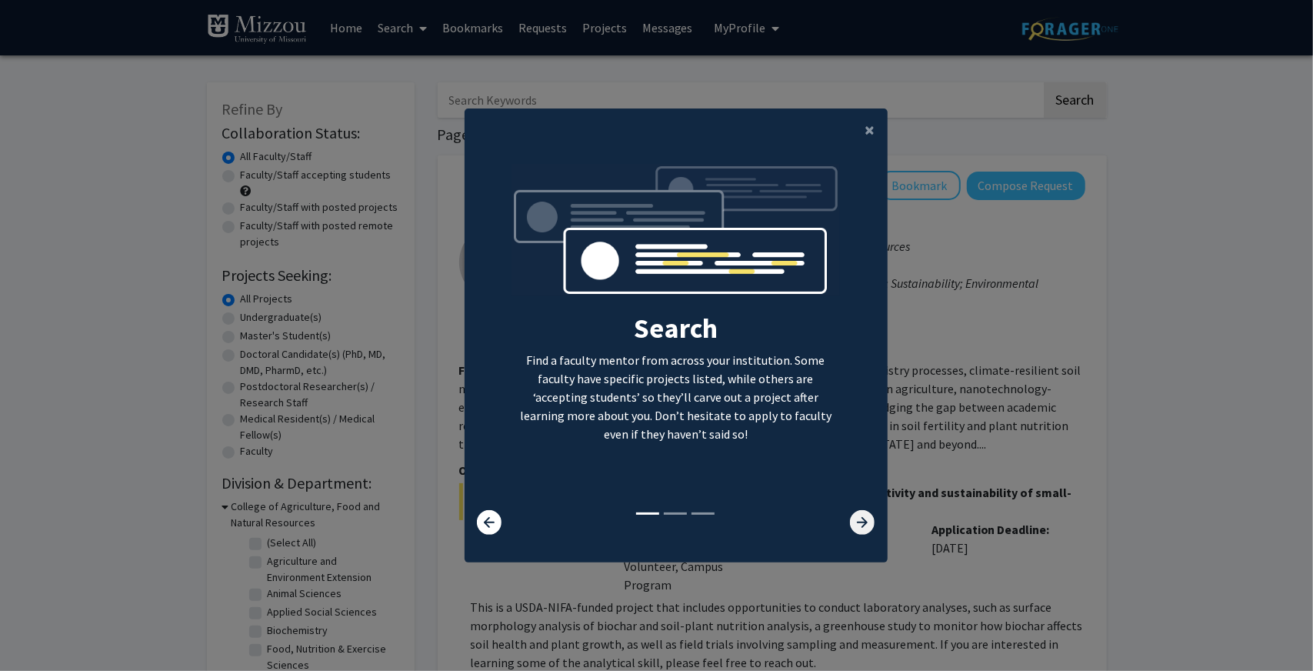
click at [856, 517] on icon at bounding box center [862, 522] width 25 height 25
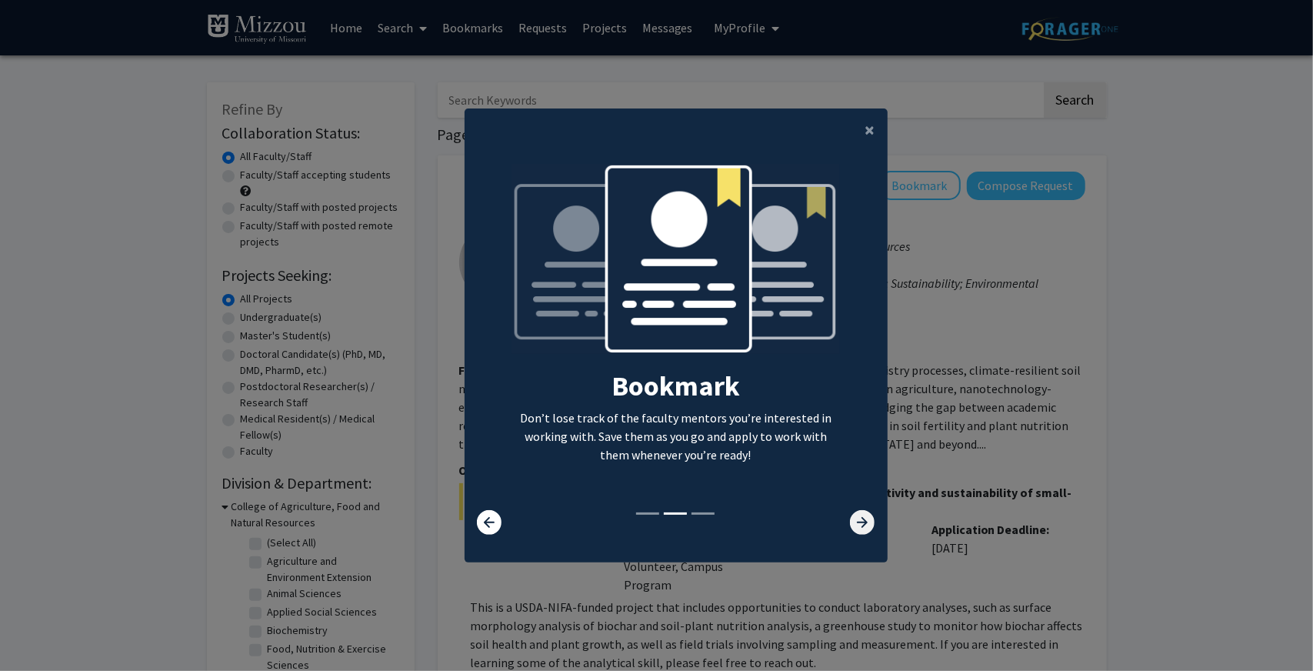
click at [856, 517] on icon at bounding box center [862, 522] width 25 height 25
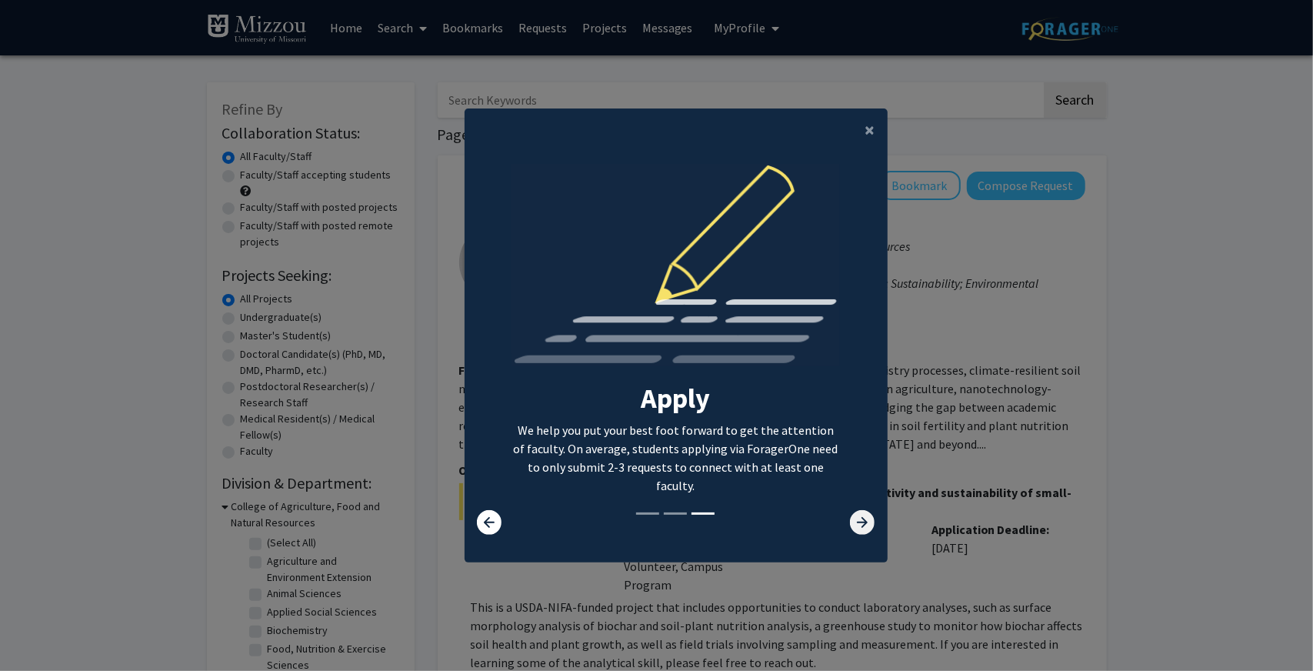
click at [856, 517] on icon at bounding box center [862, 522] width 25 height 25
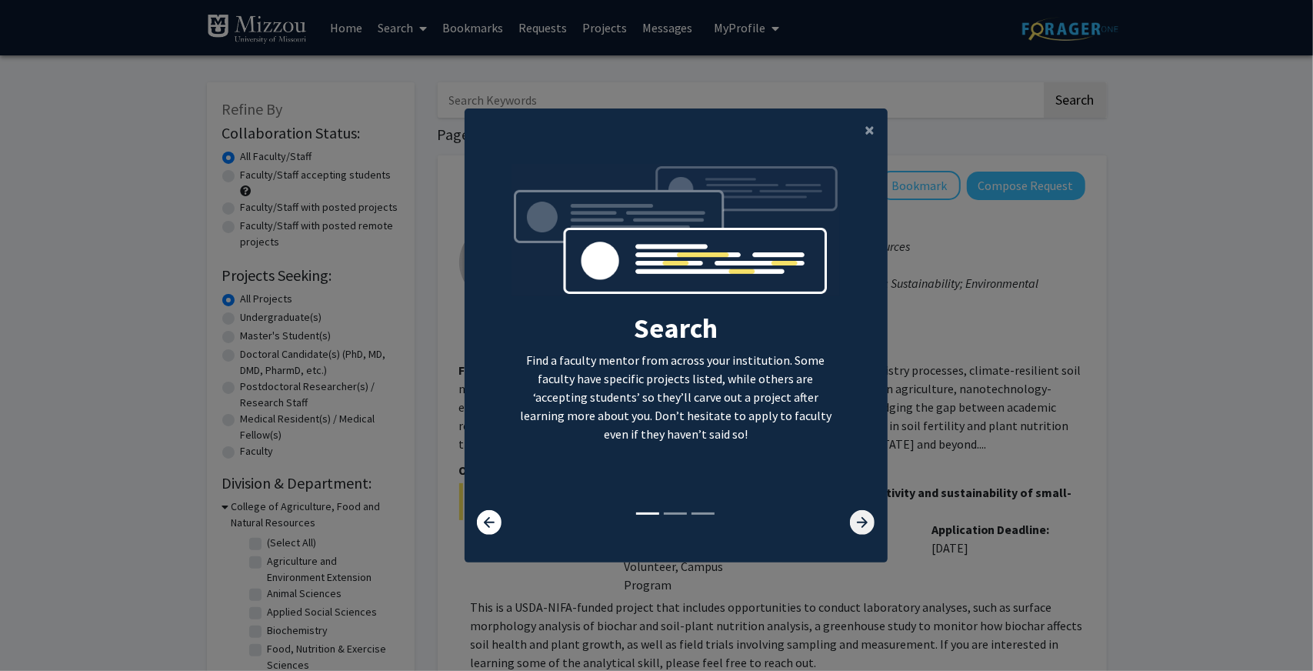
click at [856, 517] on icon at bounding box center [862, 522] width 25 height 25
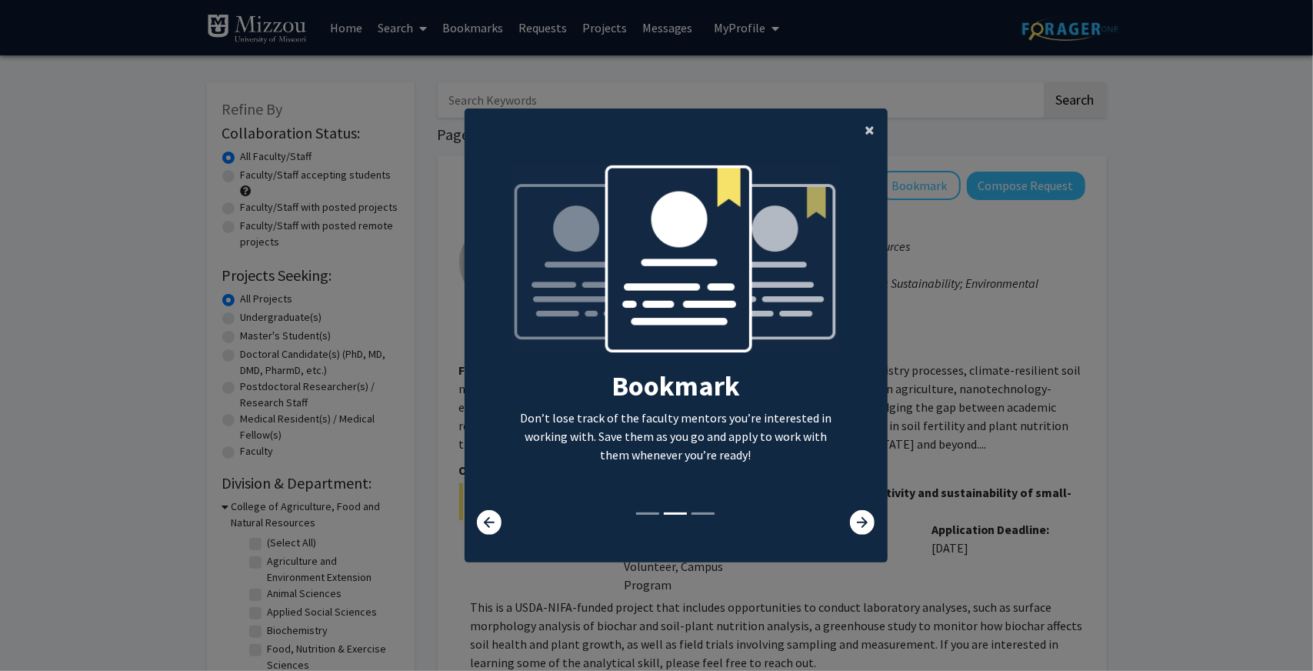
click at [866, 130] on span "×" at bounding box center [871, 130] width 10 height 24
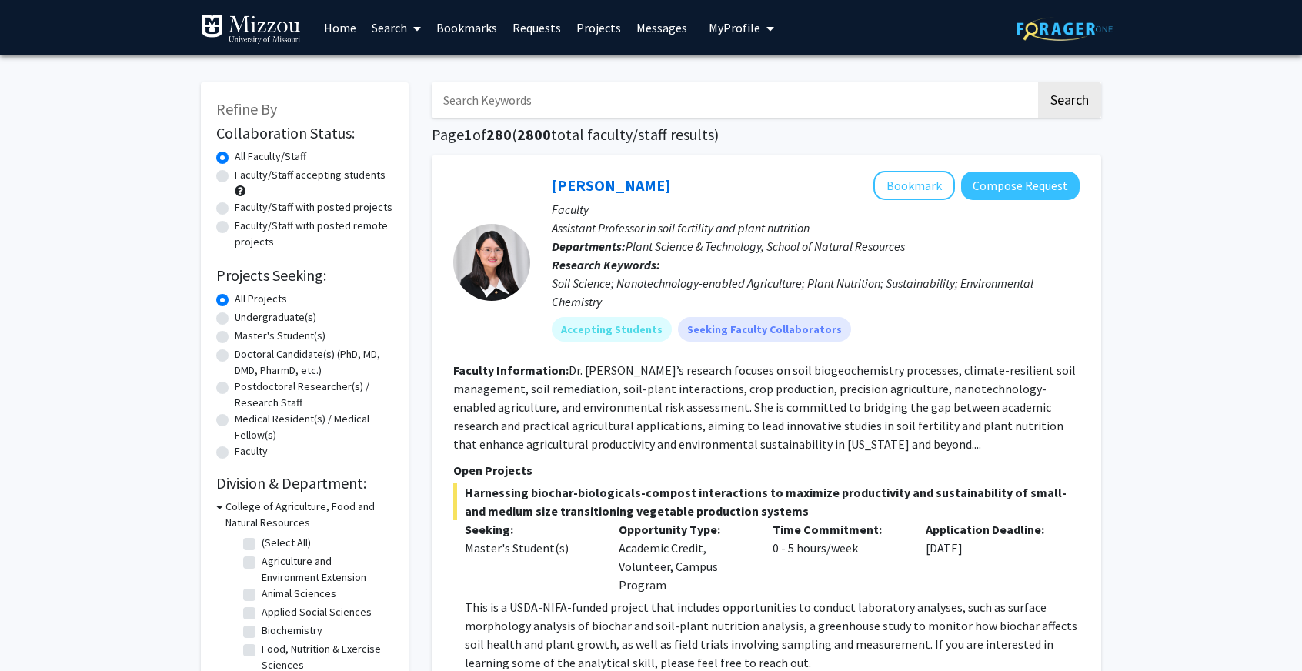
click at [299, 318] on label "Undergraduate(s)" at bounding box center [276, 317] width 82 height 16
click at [245, 318] on input "Undergraduate(s)" at bounding box center [240, 314] width 10 height 10
radio input "true"
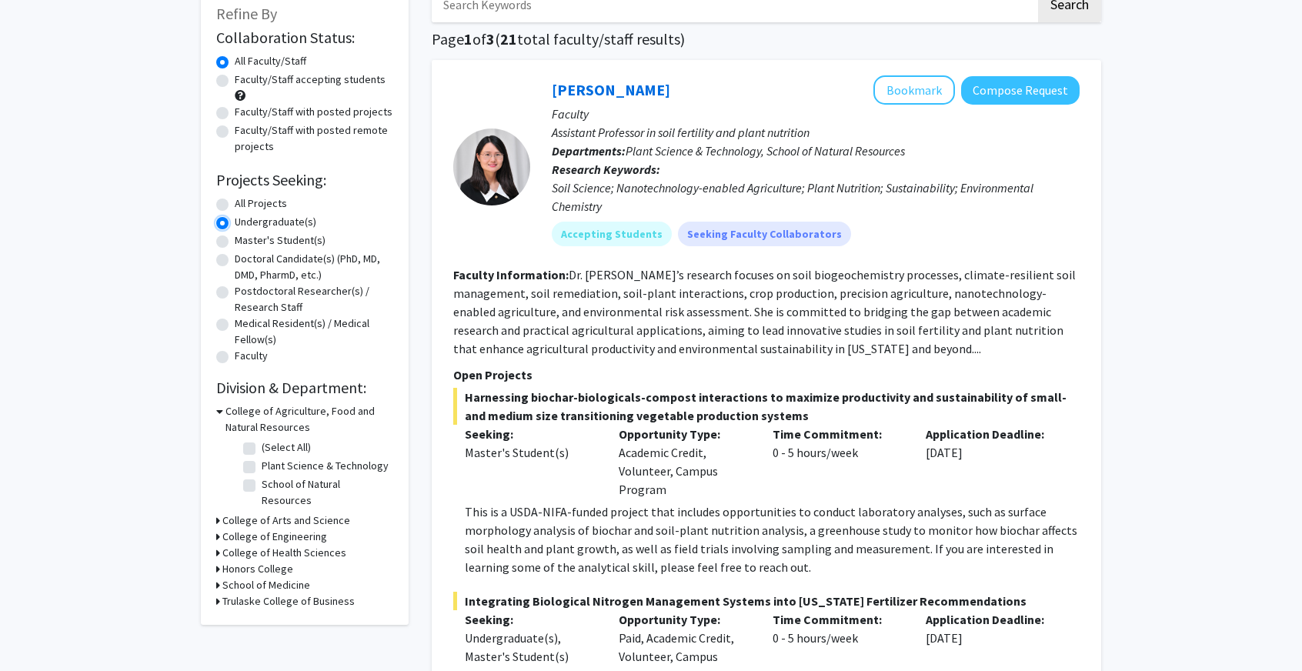
scroll to position [98, 0]
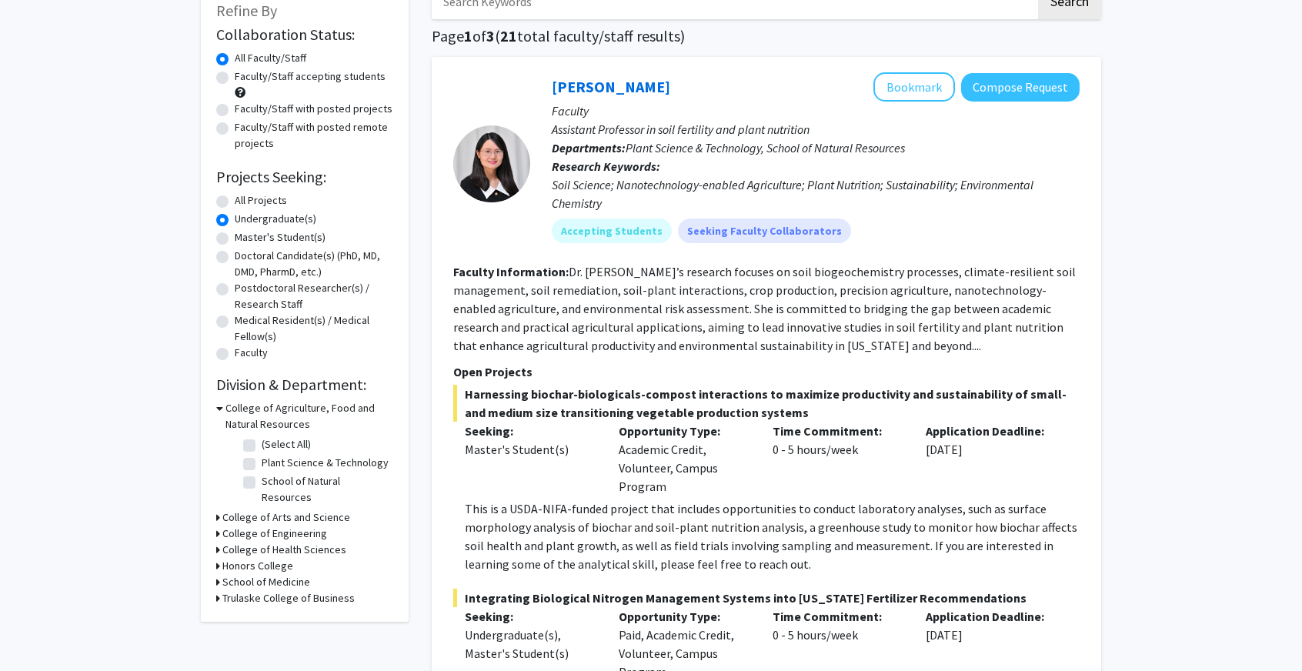
click at [262, 486] on label "School of Natural Resources" at bounding box center [326, 489] width 128 height 32
click at [262, 483] on input "School of Natural Resources" at bounding box center [267, 478] width 10 height 10
checkbox input "true"
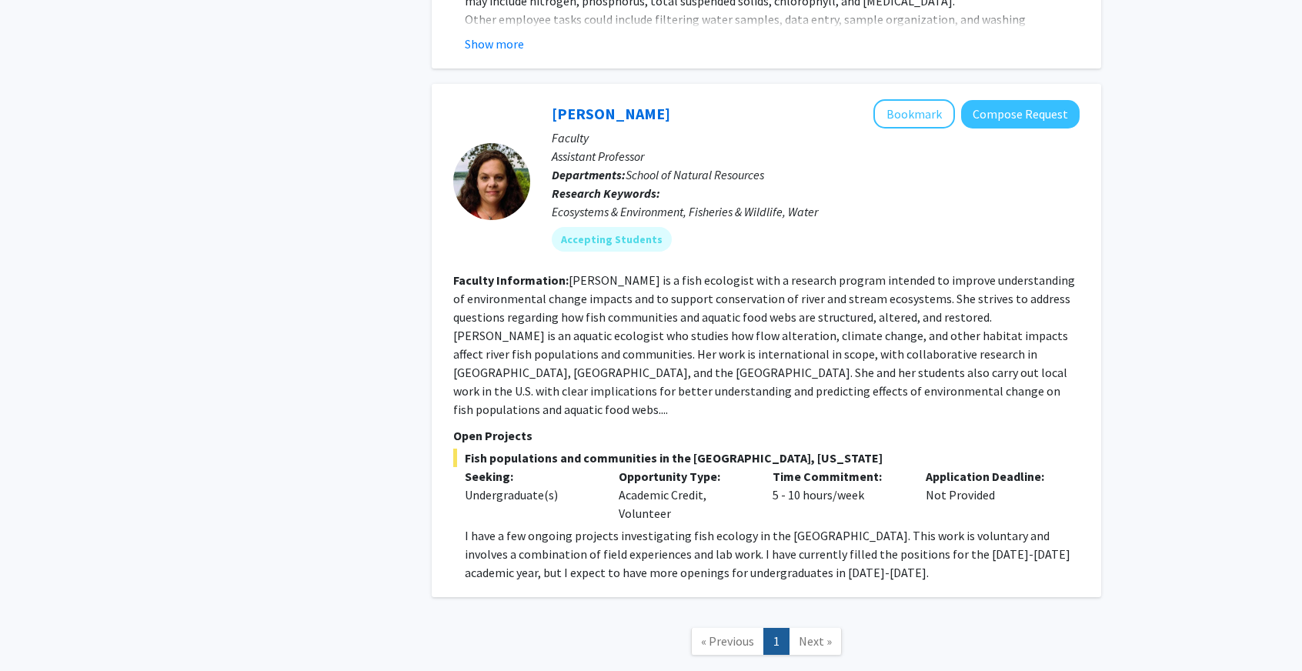
scroll to position [1398, 0]
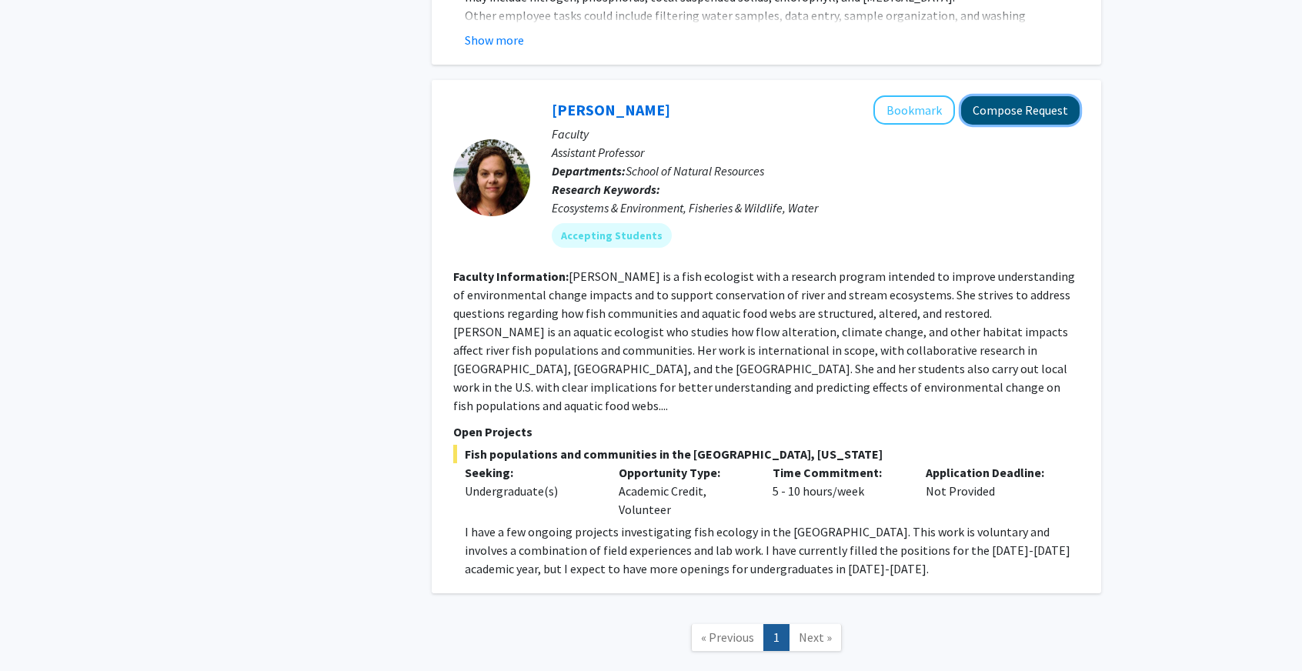
click at [1038, 96] on button "Compose Request" at bounding box center [1020, 110] width 118 height 28
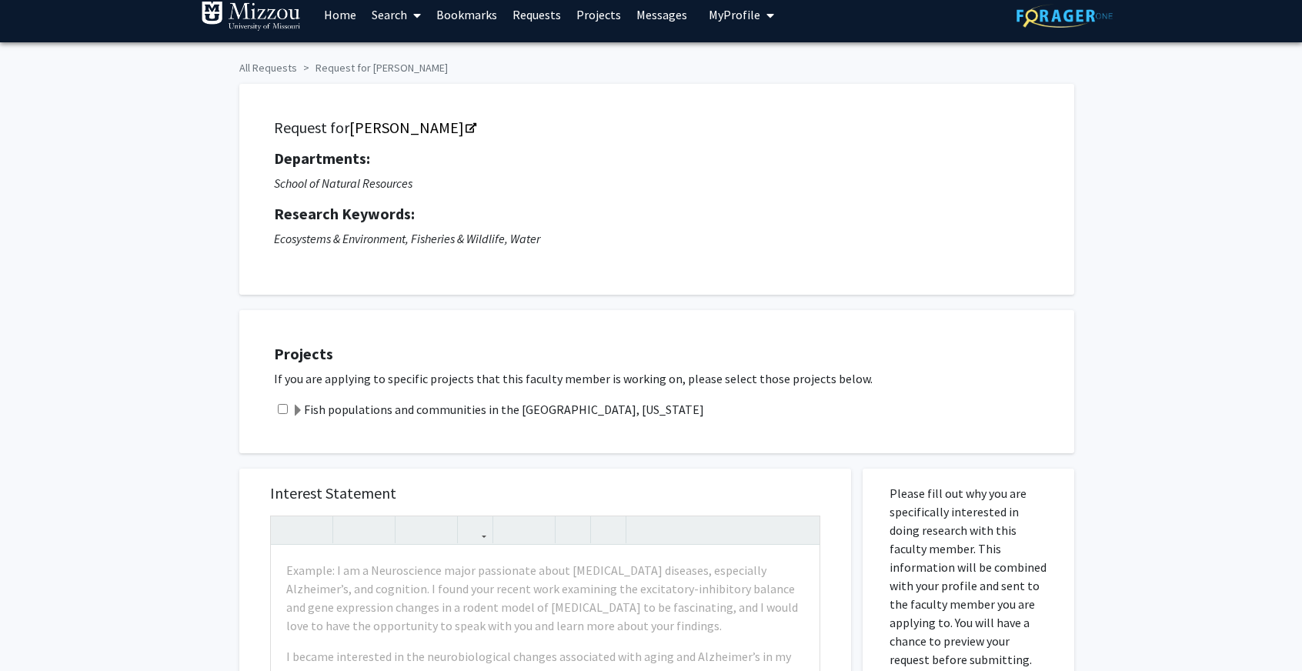
scroll to position [12, 0]
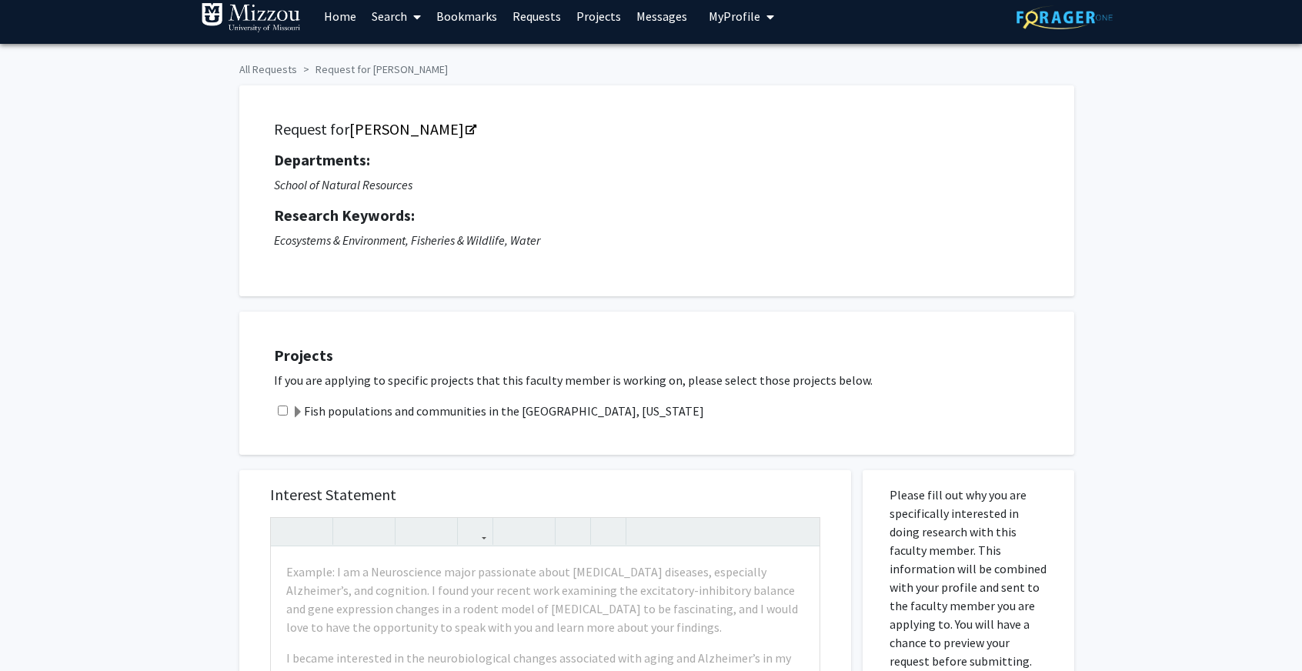
click at [591, 406] on label "Fish populations and communities in the Lamine River, Missouri" at bounding box center [498, 411] width 412 height 18
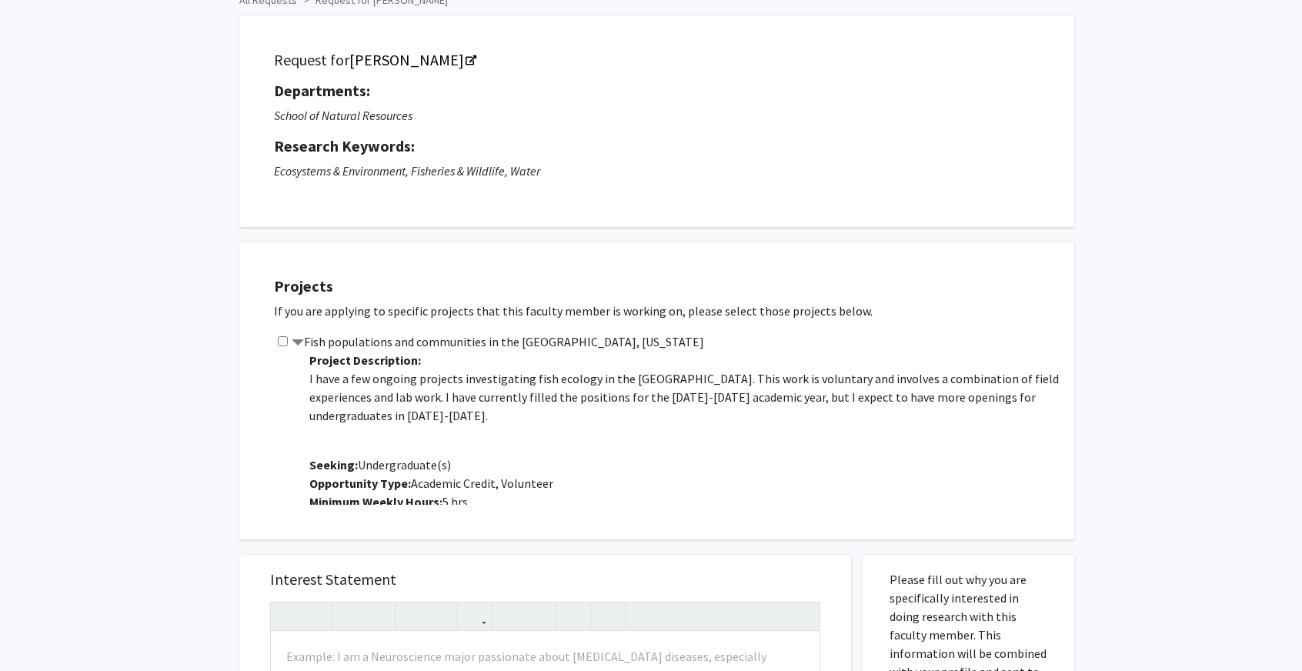
scroll to position [82, 0]
click at [284, 338] on input "checkbox" at bounding box center [283, 340] width 10 height 10
checkbox input "true"
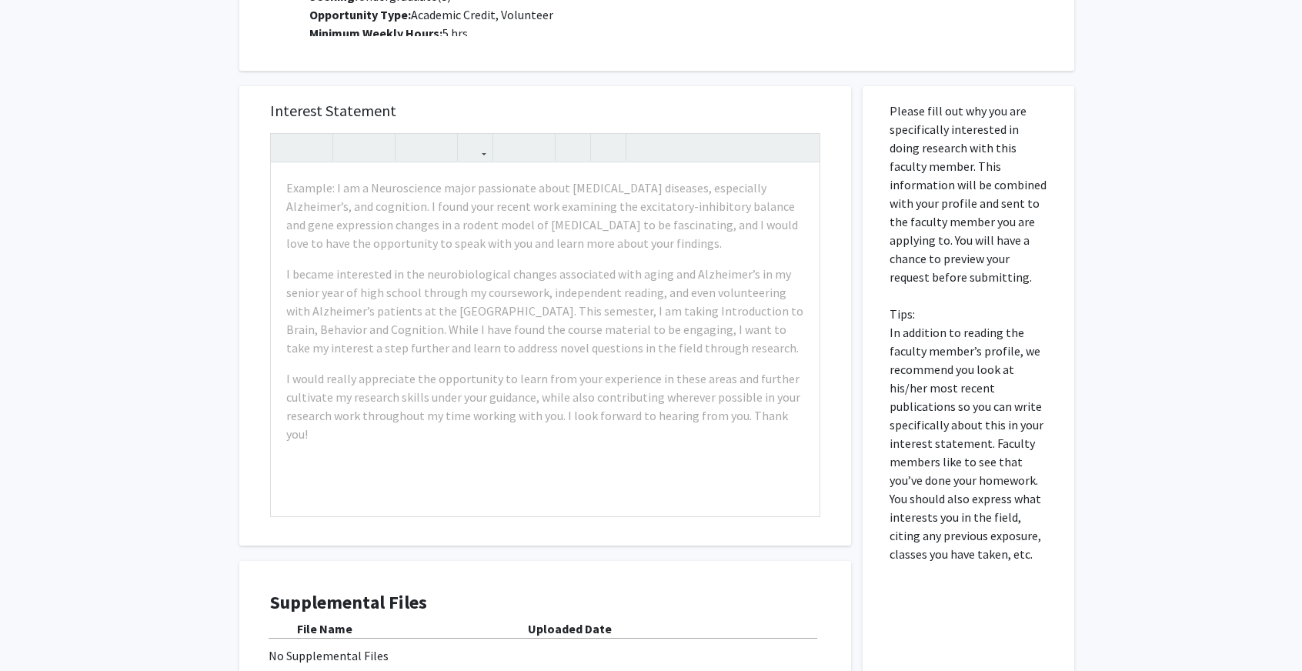
scroll to position [559, 0]
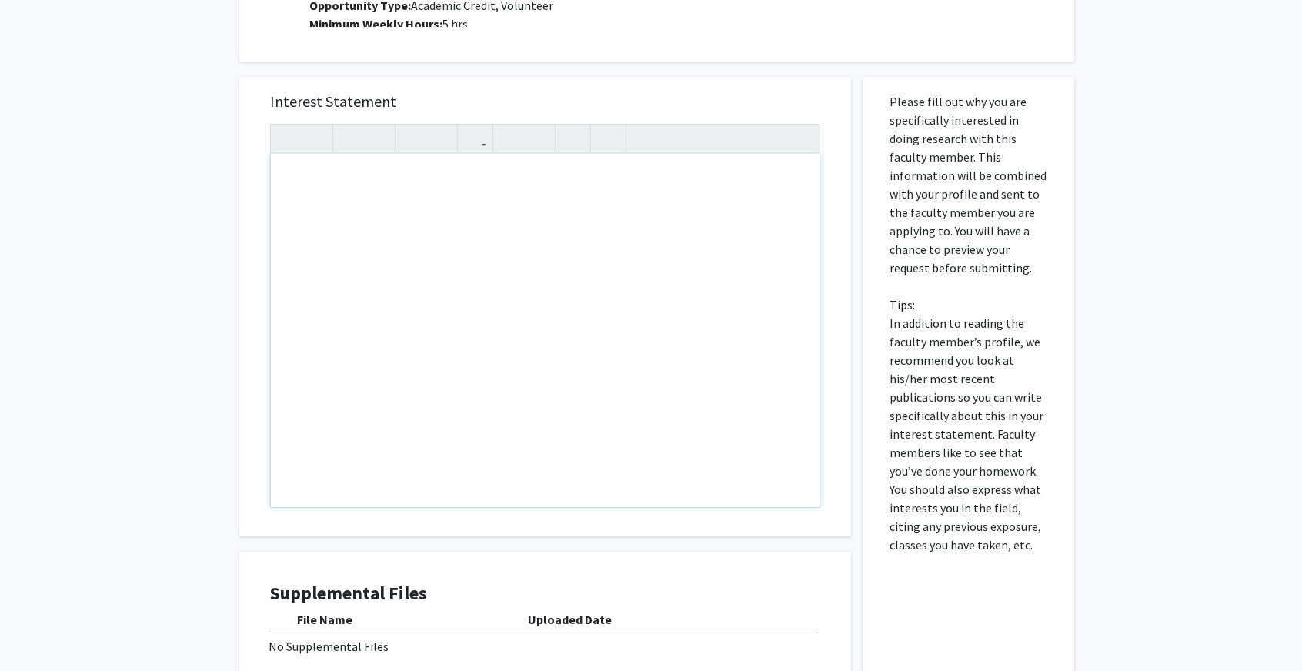
click at [422, 232] on div "Note to users with screen readers: Please press Alt+0 or Option+0 to deactivate…" at bounding box center [545, 330] width 549 height 353
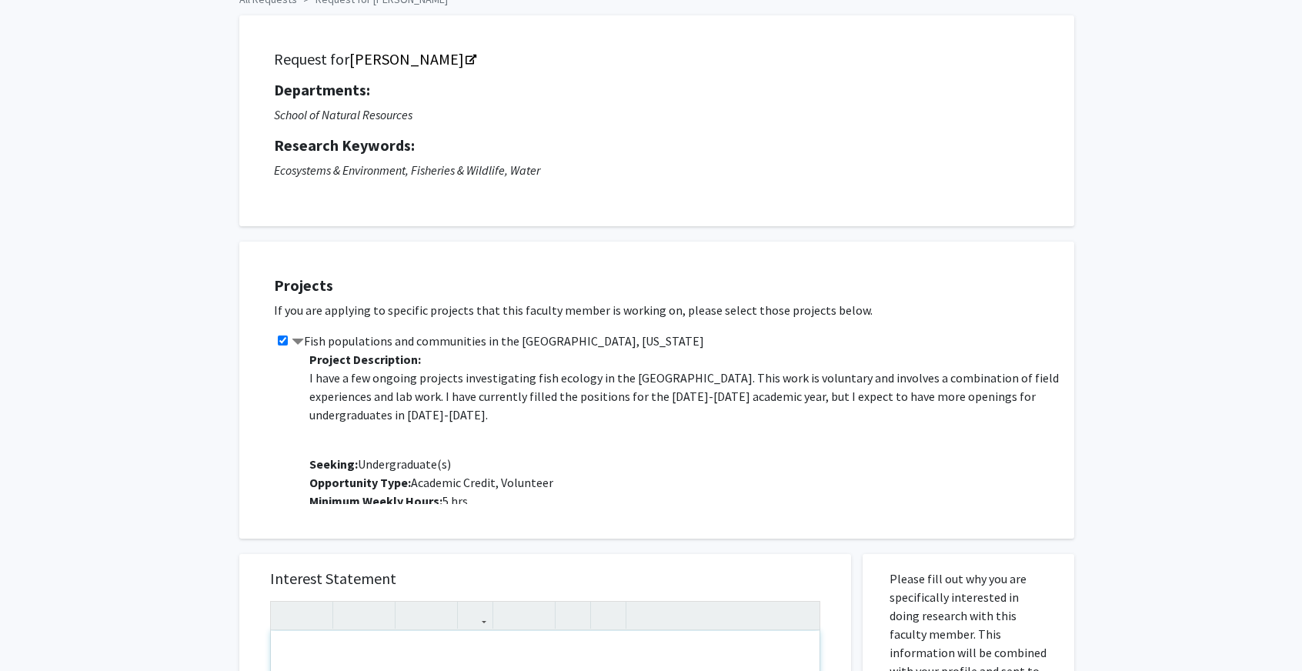
scroll to position [0, 0]
